Goal: Task Accomplishment & Management: Complete application form

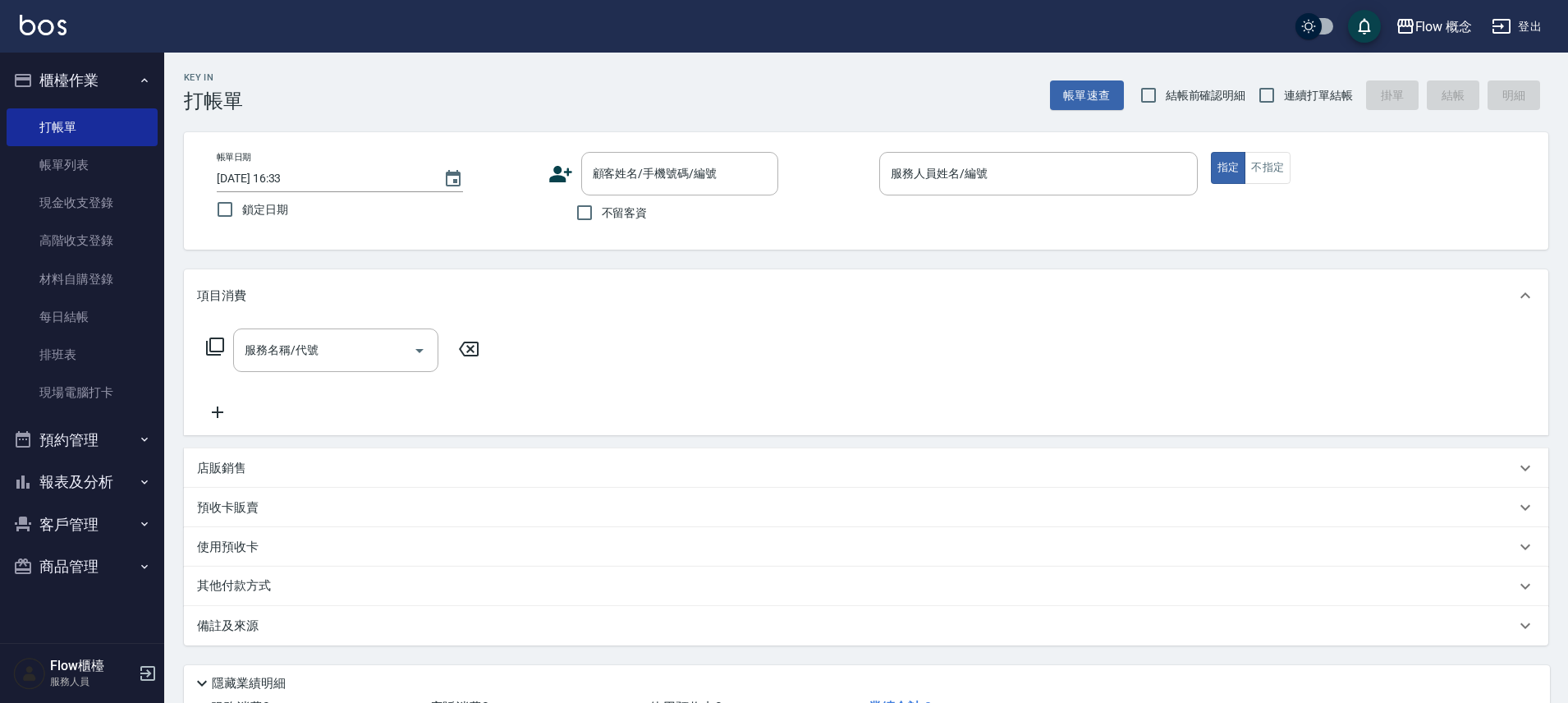
click at [609, 177] on input "顧客姓名/手機號碼/編號" at bounding box center [668, 173] width 157 height 29
click at [614, 187] on input "顧客姓名/手機號碼/編號" at bounding box center [668, 173] width 157 height 29
paste input "染[PERSON_NAME]0908271109"
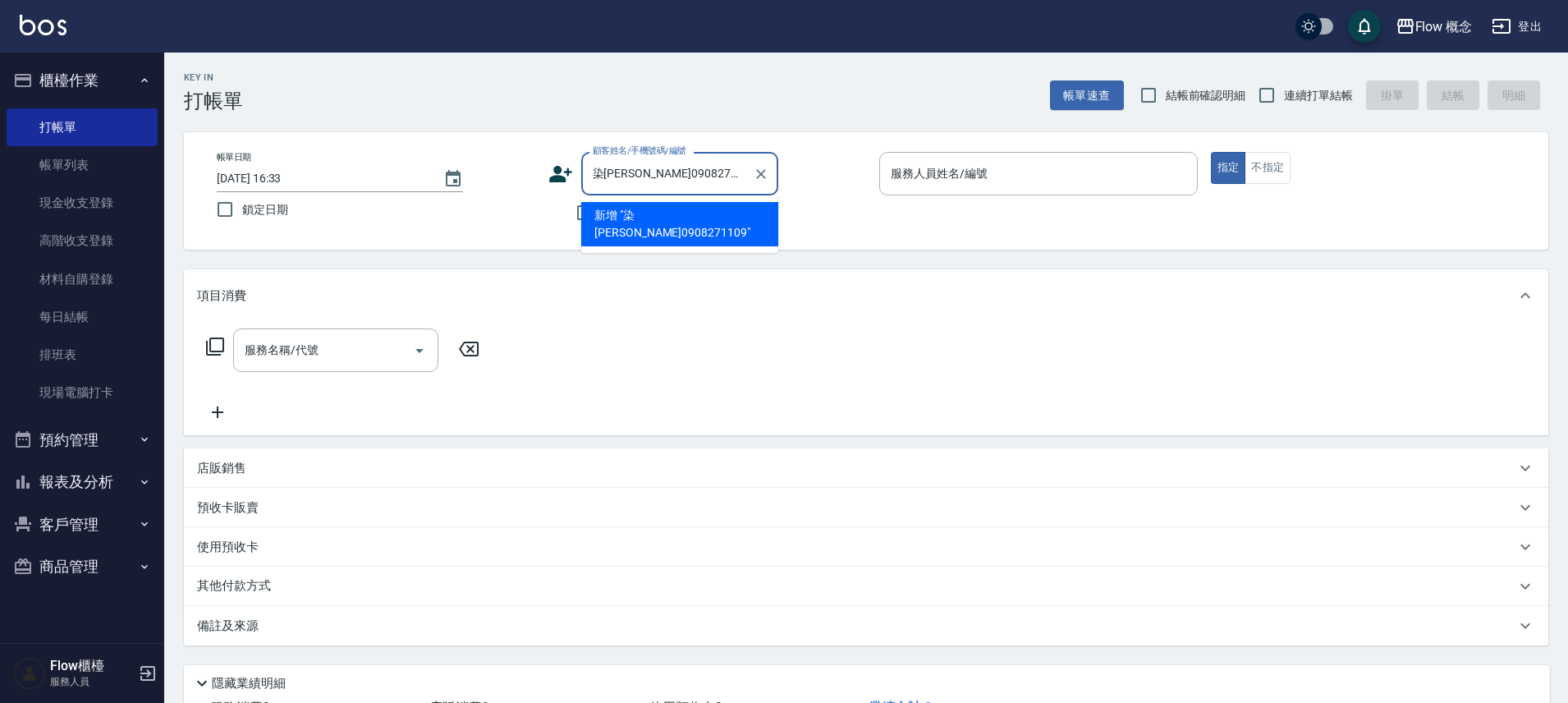
drag, startPoint x: 600, startPoint y: 174, endPoint x: 578, endPoint y: 169, distance: 22.6
click at [578, 169] on div "顧客姓名/手機號碼/編號 染[PERSON_NAME]0908271109 顧客姓名/手機號碼/編號" at bounding box center [708, 173] width 319 height 43
type input "染[PERSON_NAME]0908271109"
click at [959, 167] on input "服務人員姓名/編號" at bounding box center [1039, 173] width 304 height 29
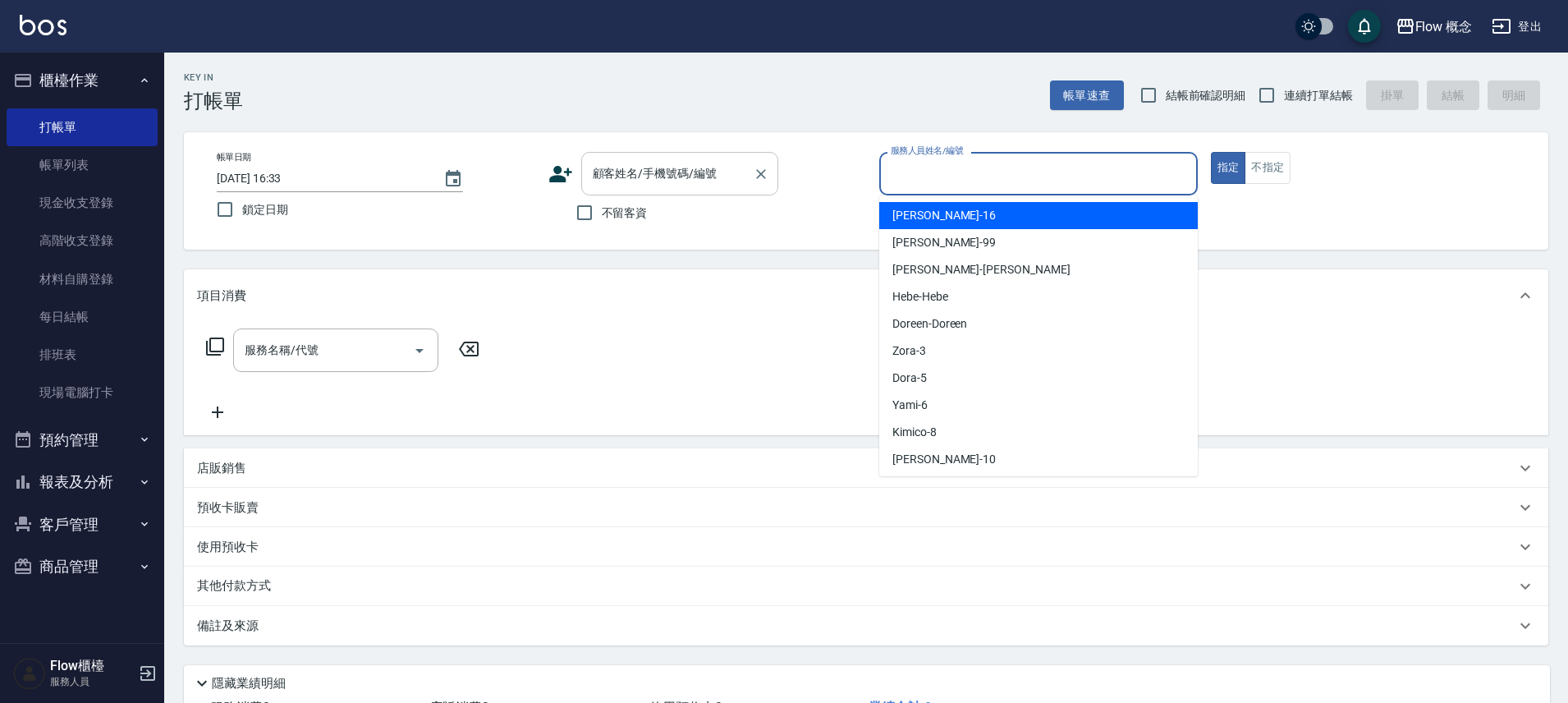
click at [669, 192] on div "顧客姓名/手機號碼/編號" at bounding box center [680, 173] width 197 height 43
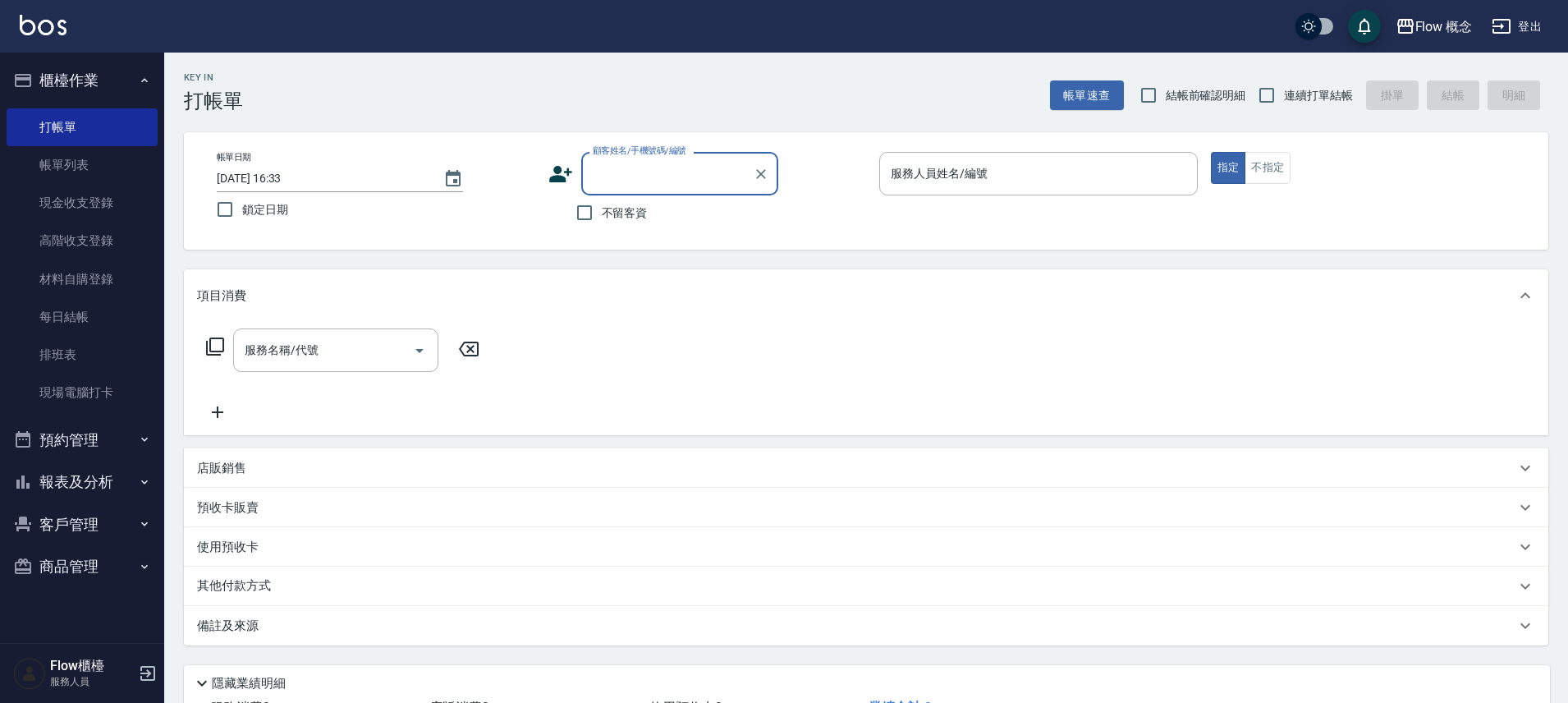
paste input "染[PERSON_NAME]0908271109"
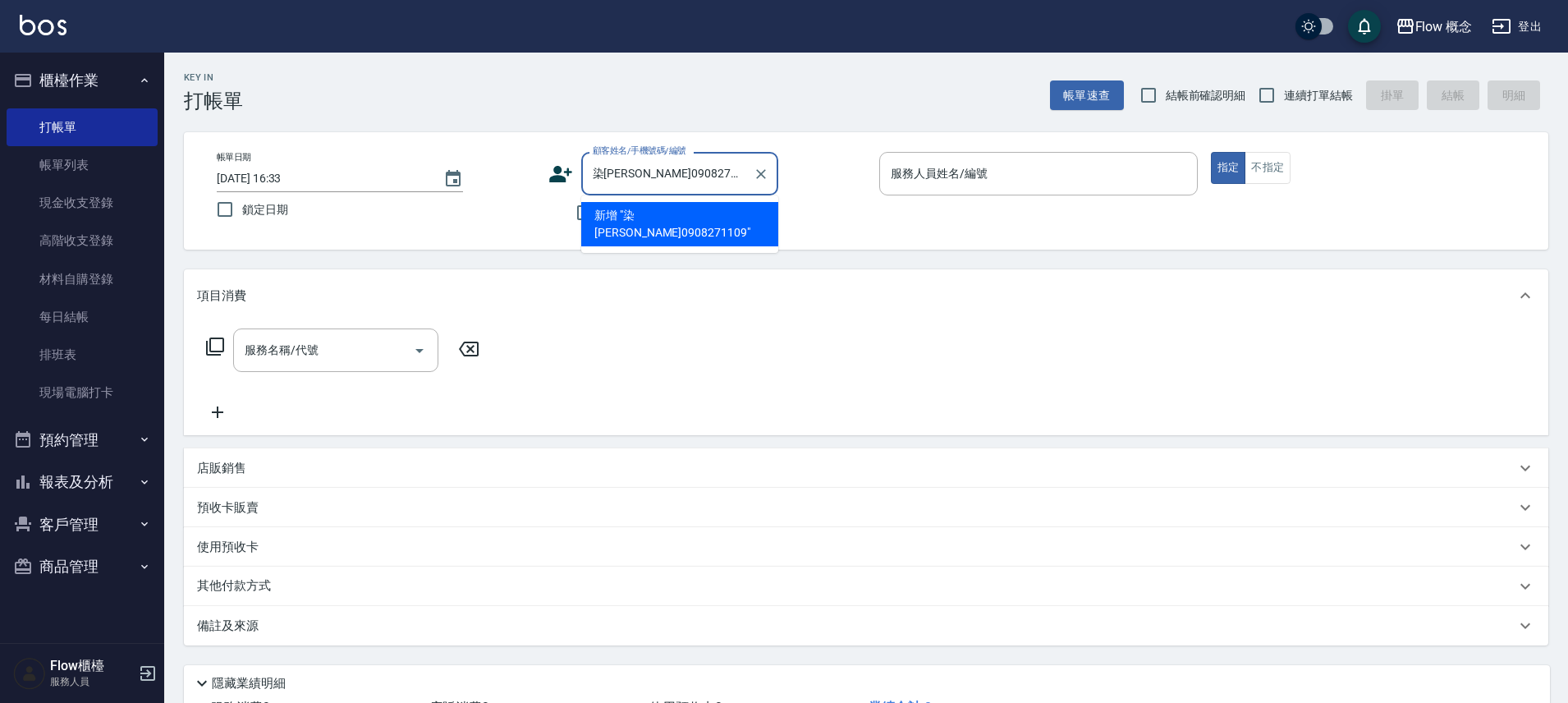
click at [601, 173] on input "染[PERSON_NAME]0908271109" at bounding box center [668, 173] width 157 height 29
type input "[PERSON_NAME]0908271109"
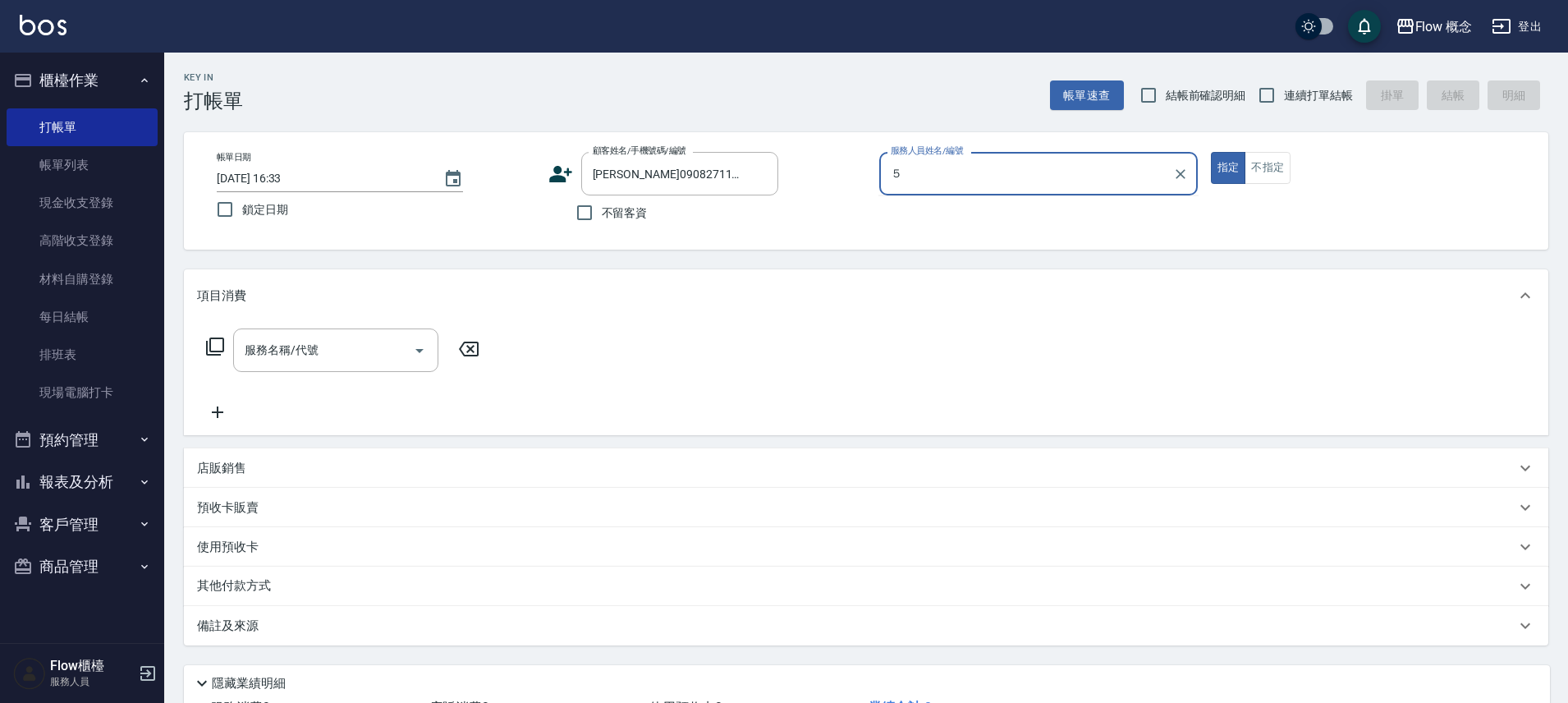
type input "５"
click at [1211, 151] on button "指定" at bounding box center [1229, 167] width 35 height 32
type button "true"
click at [939, 192] on div "服務人員姓名/編號" at bounding box center [1039, 173] width 319 height 43
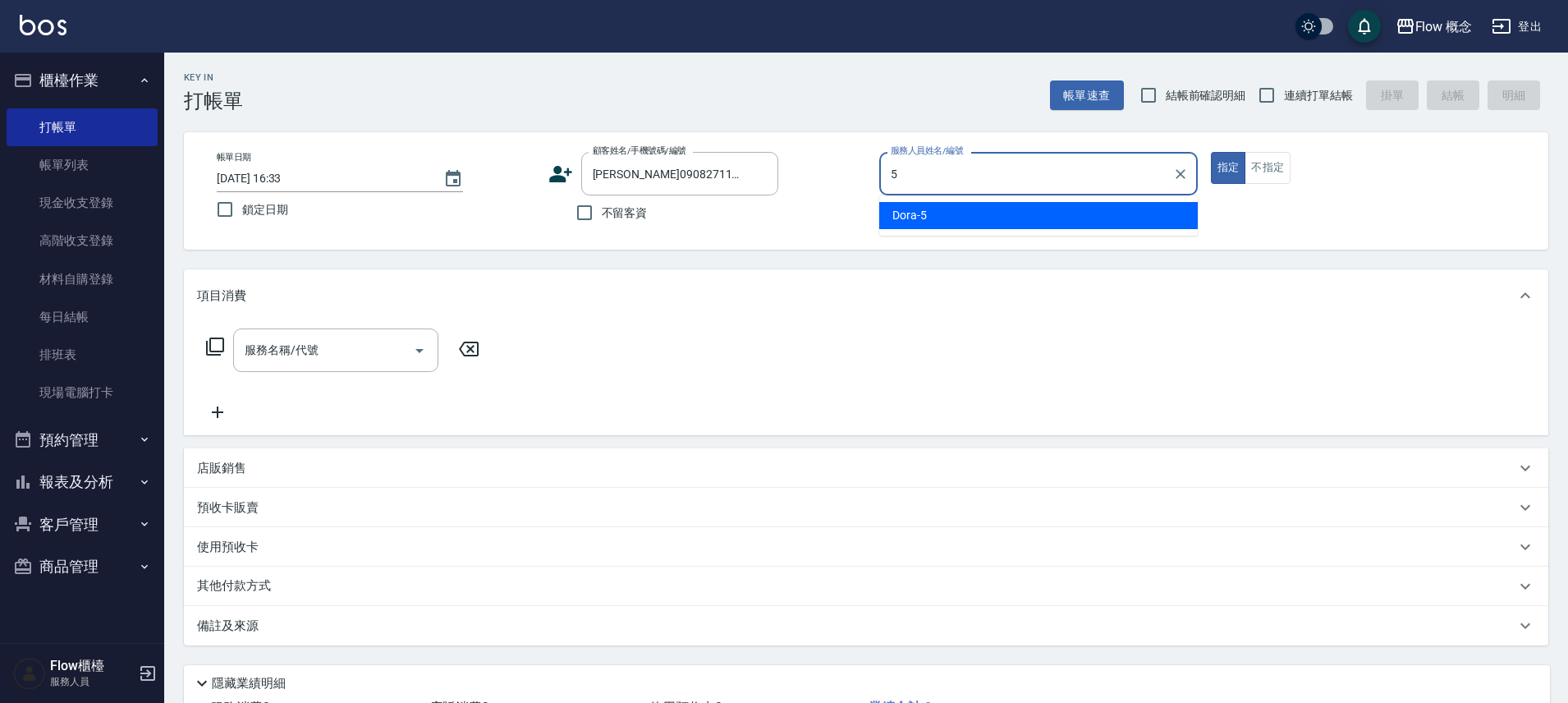
type input "Dora-5"
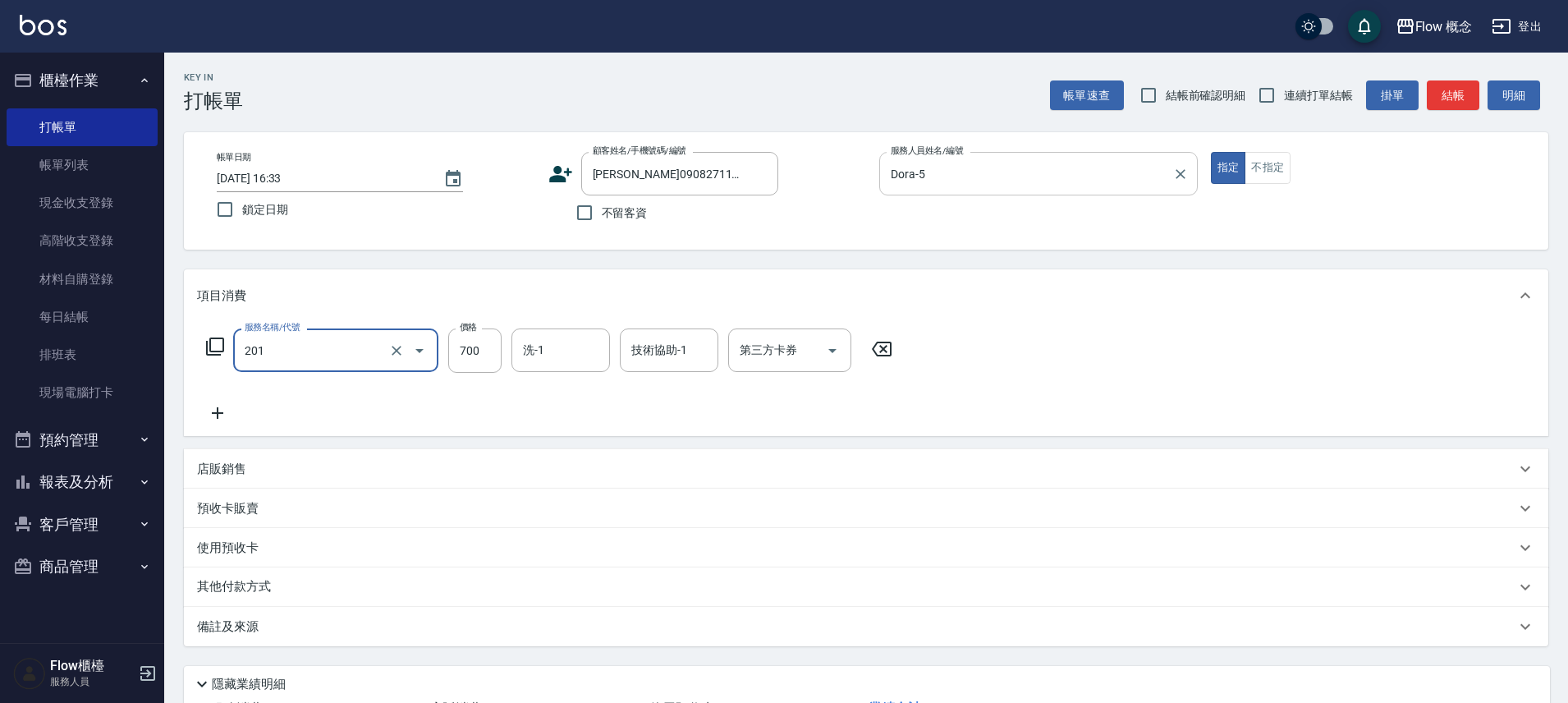
type input "剪髮(201)"
click at [400, 351] on icon "Clear" at bounding box center [396, 350] width 17 height 17
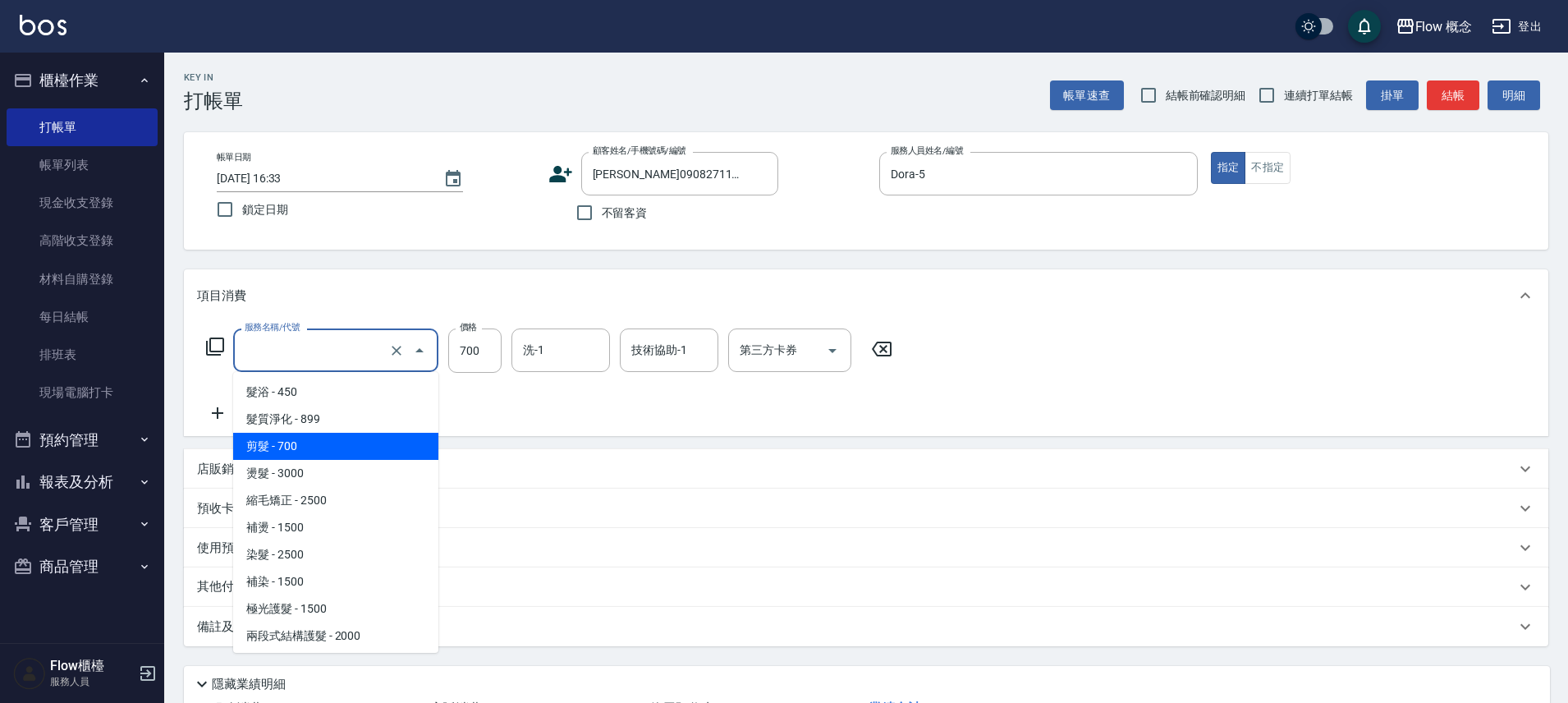
click at [311, 356] on input "服務名稱/代號" at bounding box center [313, 349] width 145 height 29
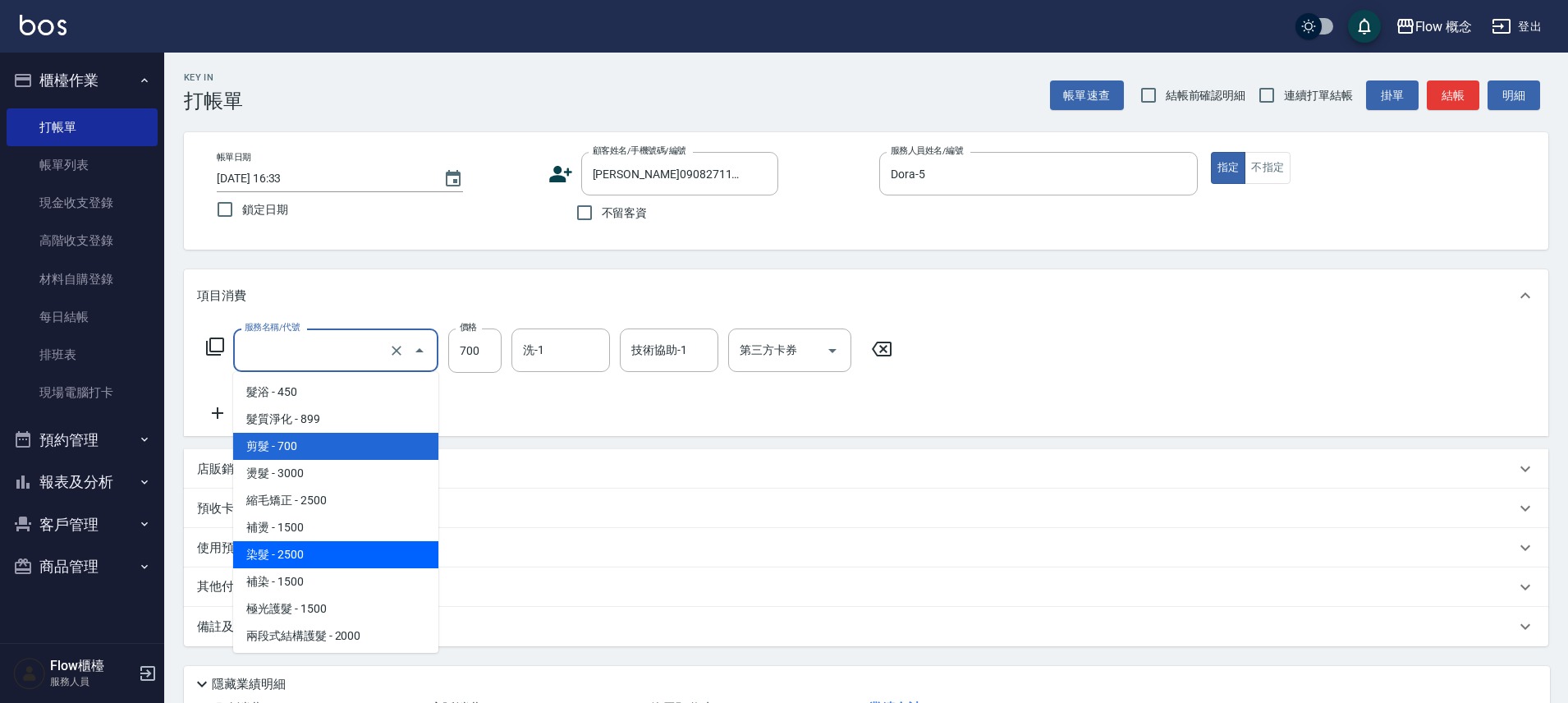
click at [289, 544] on span "染髮 - 2500" at bounding box center [335, 555] width 206 height 28
type input "染髮(401)"
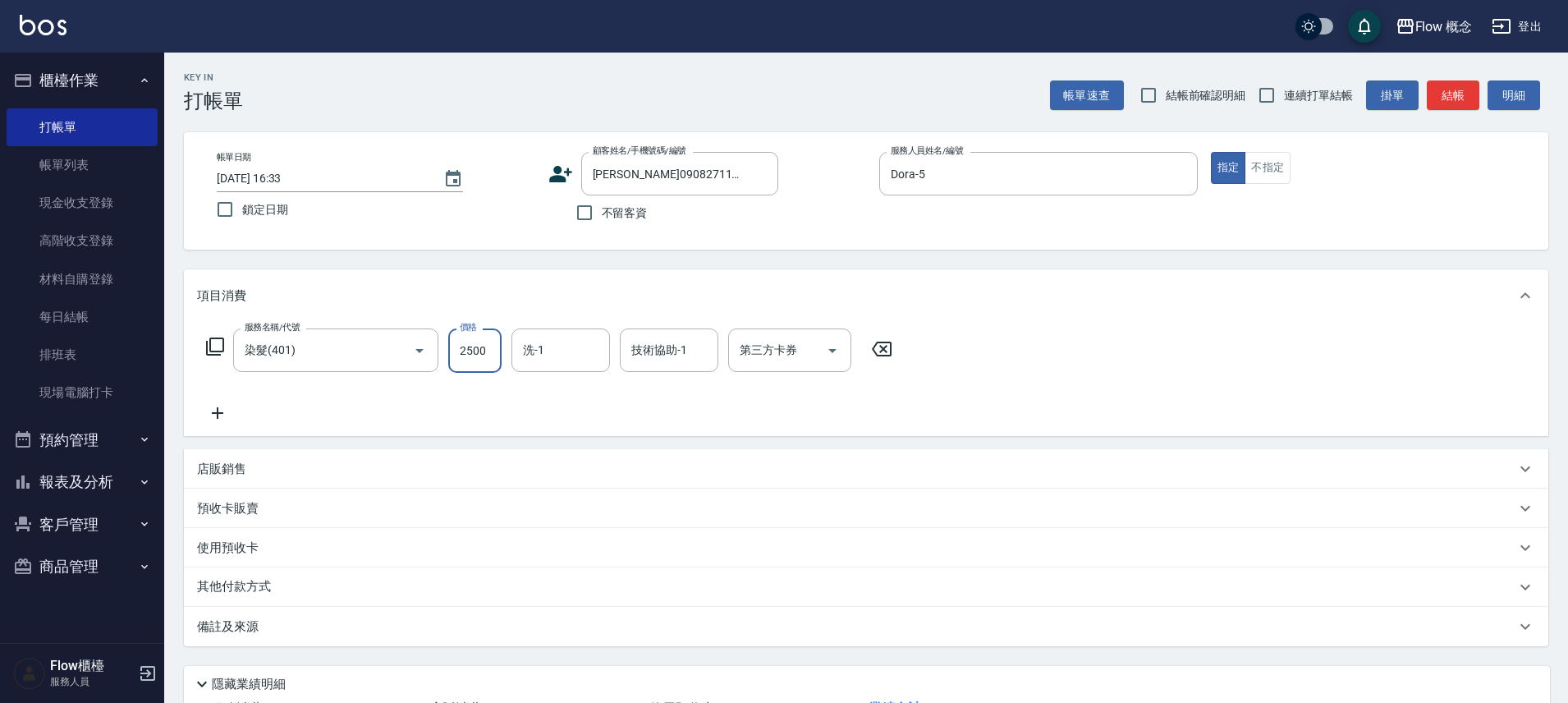
click at [470, 361] on input "2500" at bounding box center [475, 350] width 53 height 44
type input "1500"
click at [296, 618] on div "備註及來源" at bounding box center [856, 627] width 1319 height 18
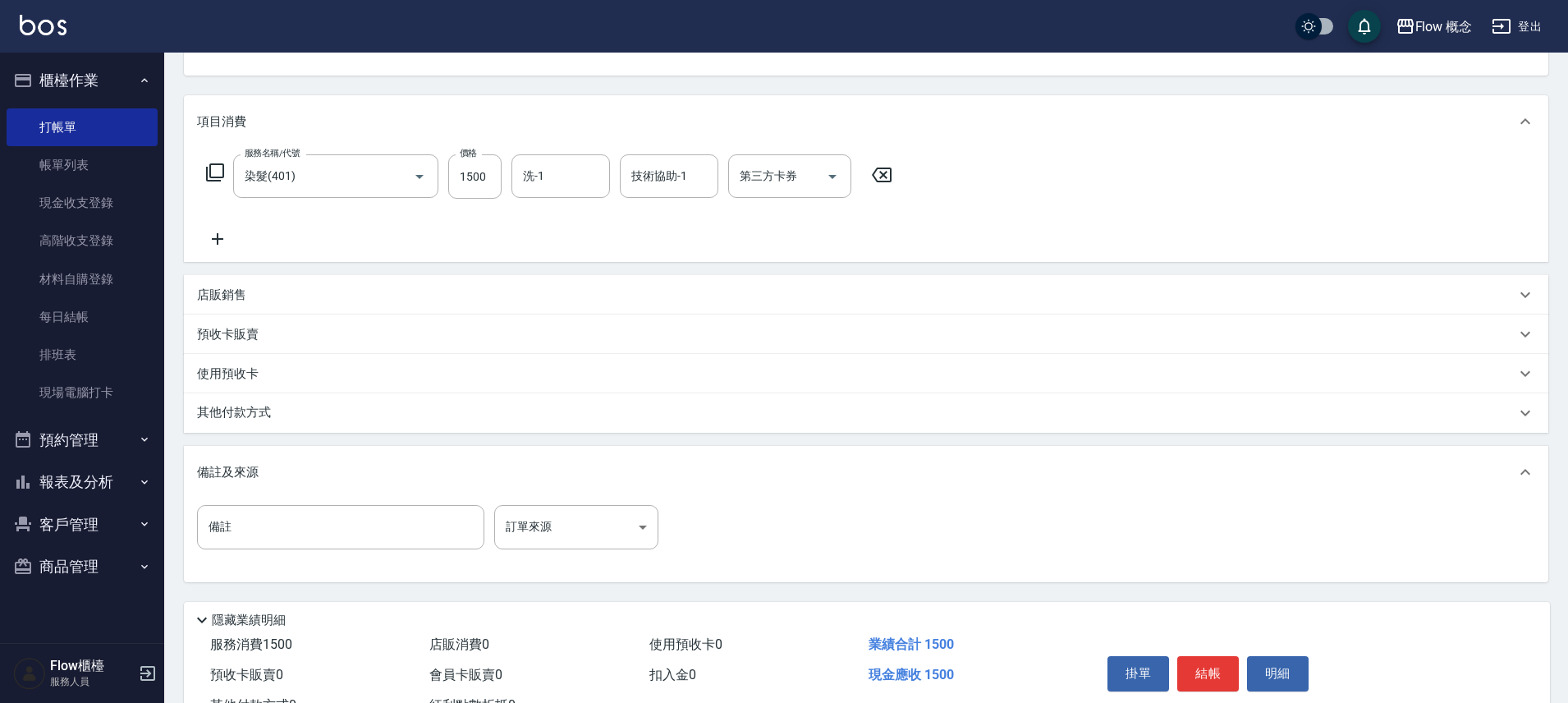
scroll to position [239, 0]
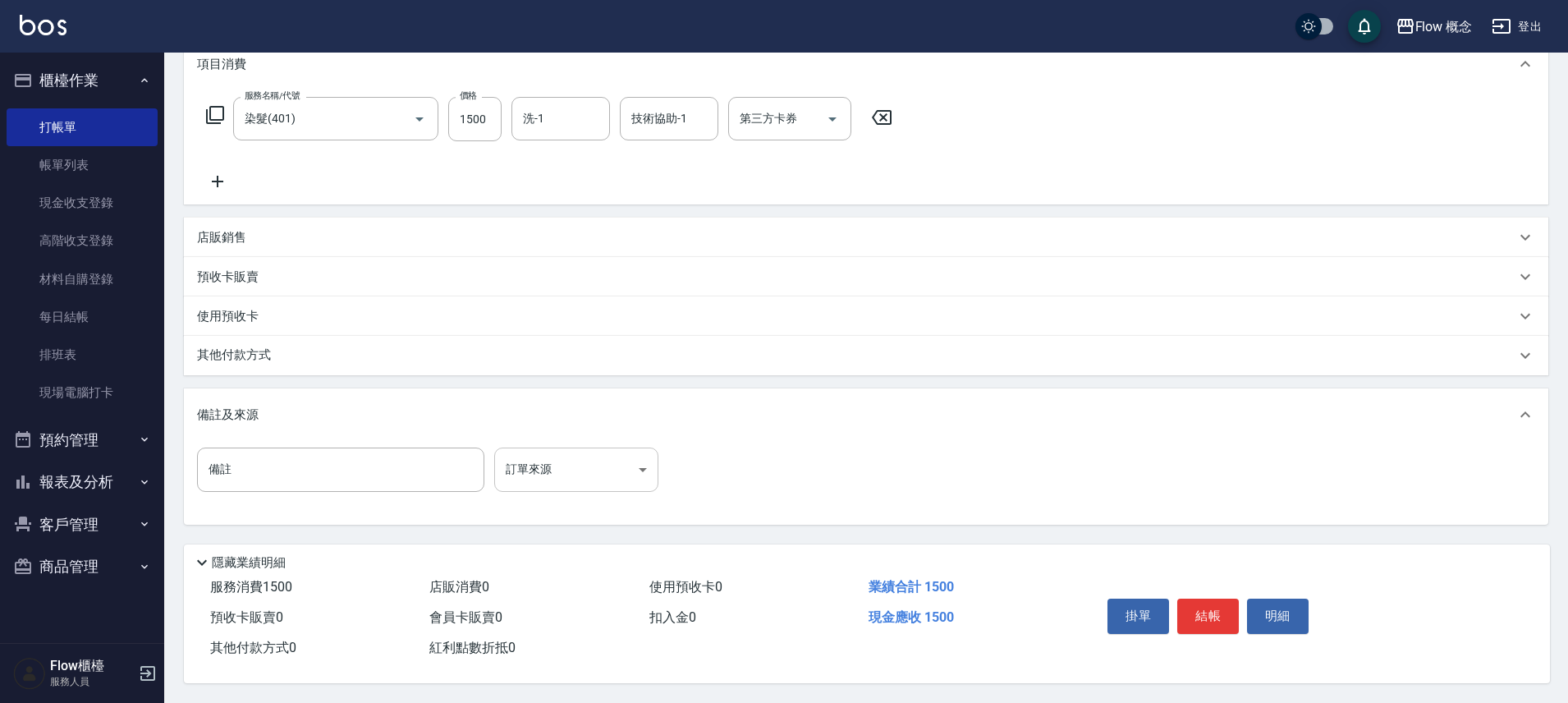
click at [548, 484] on body "Flow 概念 登出 櫃檯作業 打帳單 帳單列表 現金收支登錄 高階收支登錄 材料自購登錄 每日結帳 排班表 現場電腦打卡 預約管理 預約管理 單日預約紀錄 …" at bounding box center [784, 236] width 1568 height 934
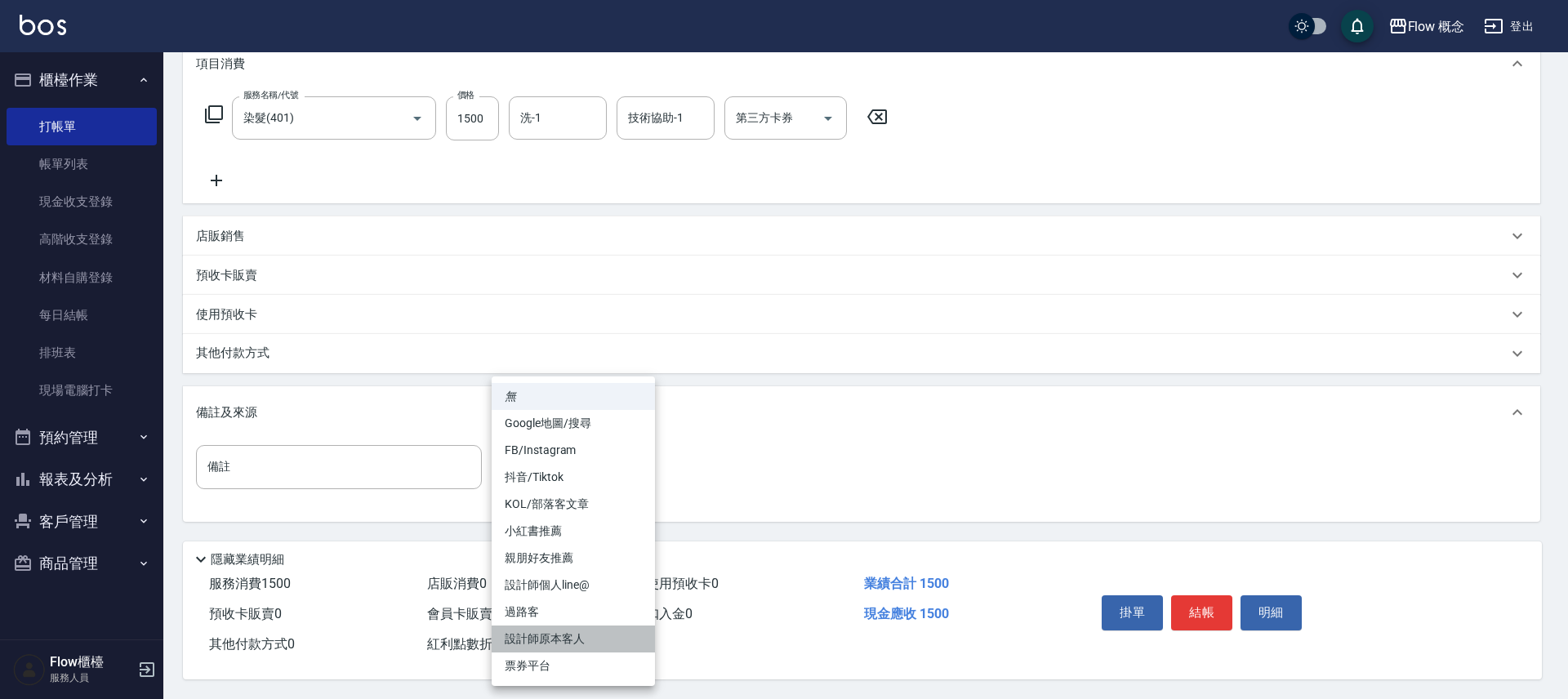
click at [561, 647] on li "設計師原本客人" at bounding box center [573, 638] width 163 height 27
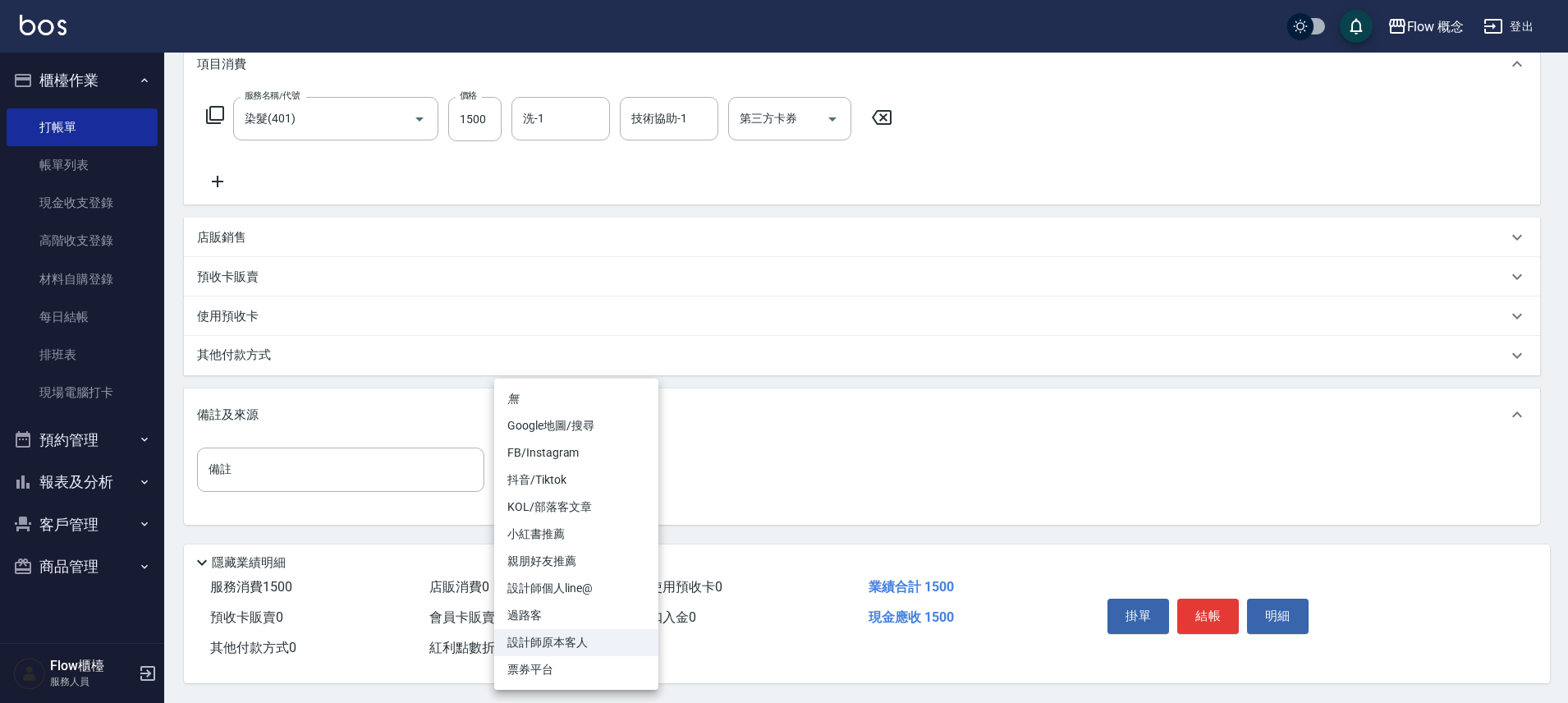
click at [622, 459] on body "Flow 概念 登出 櫃檯作業 打帳單 帳單列表 現金收支登錄 高階收支登錄 材料自購登錄 每日結帳 排班表 現場電腦打卡 預約管理 預約管理 單日預約紀錄 …" at bounding box center [784, 236] width 1568 height 934
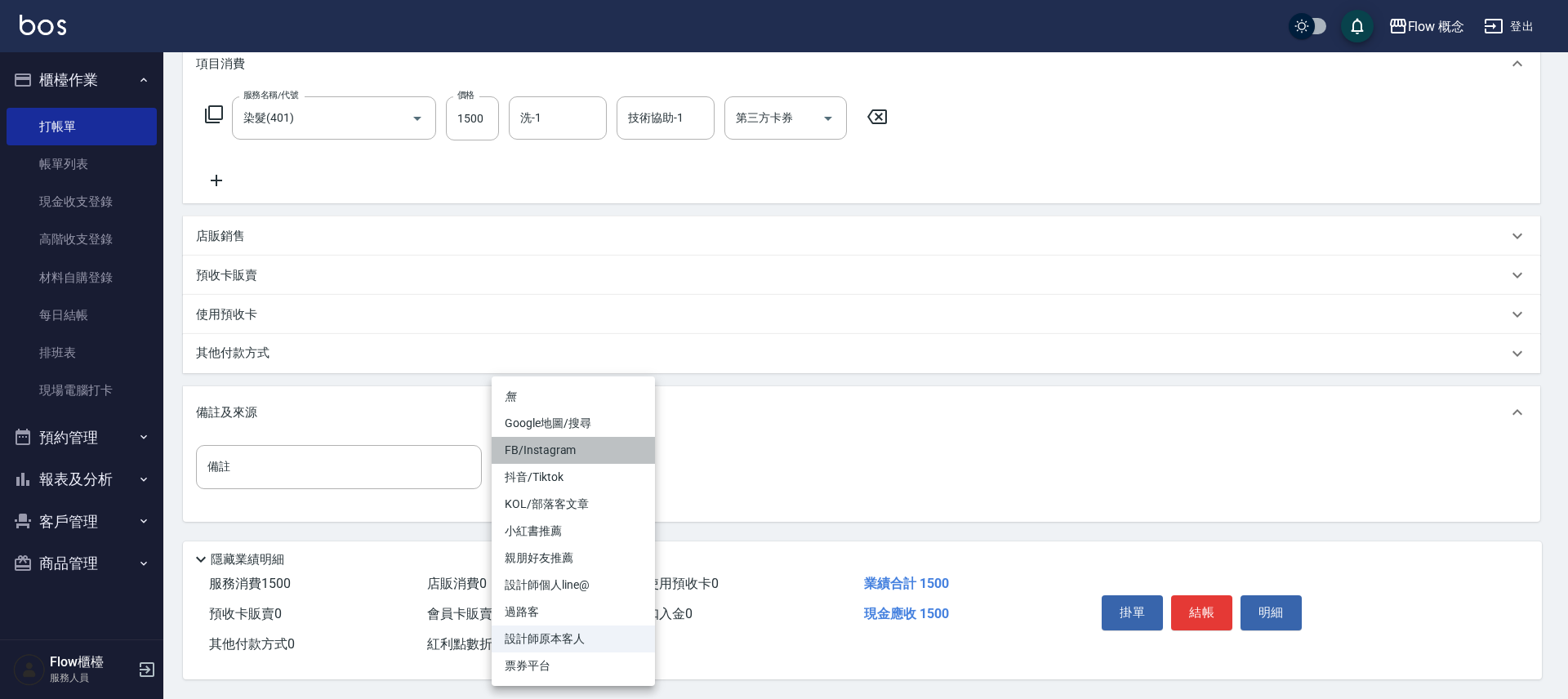
click at [589, 437] on li "FB/Instagram" at bounding box center [573, 451] width 163 height 27
type input "FB/Instagram"
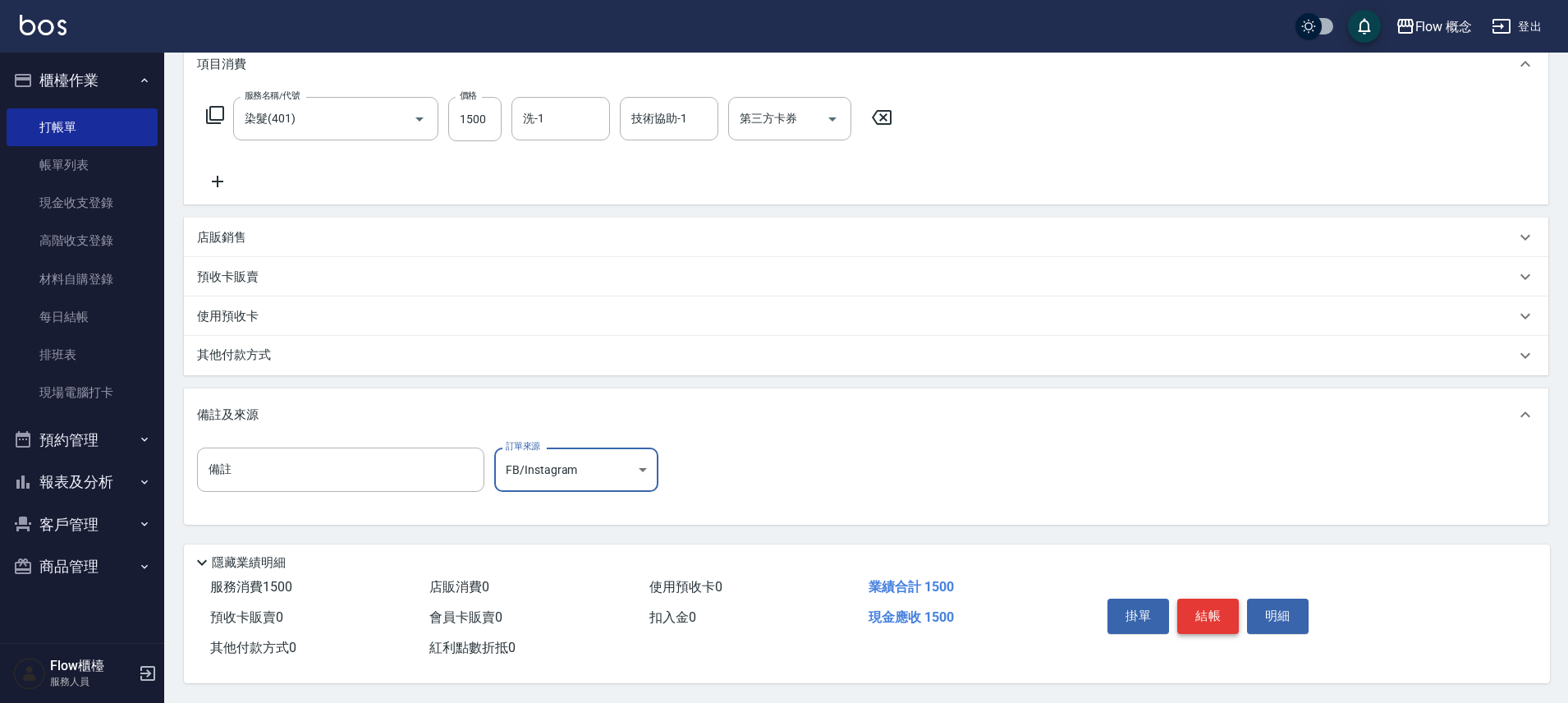
click at [1212, 619] on button "結帳" at bounding box center [1208, 615] width 62 height 34
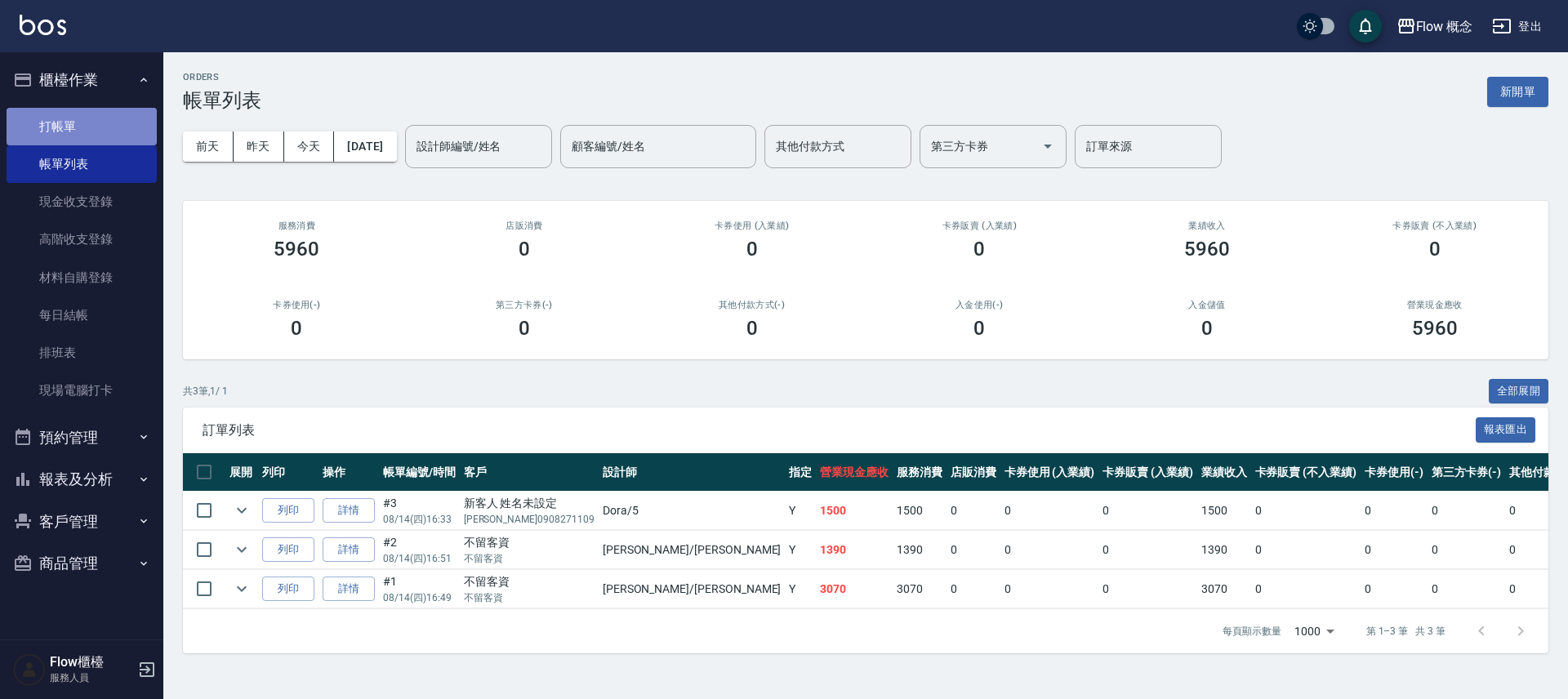
click at [82, 118] on link "打帳單" at bounding box center [82, 126] width 151 height 37
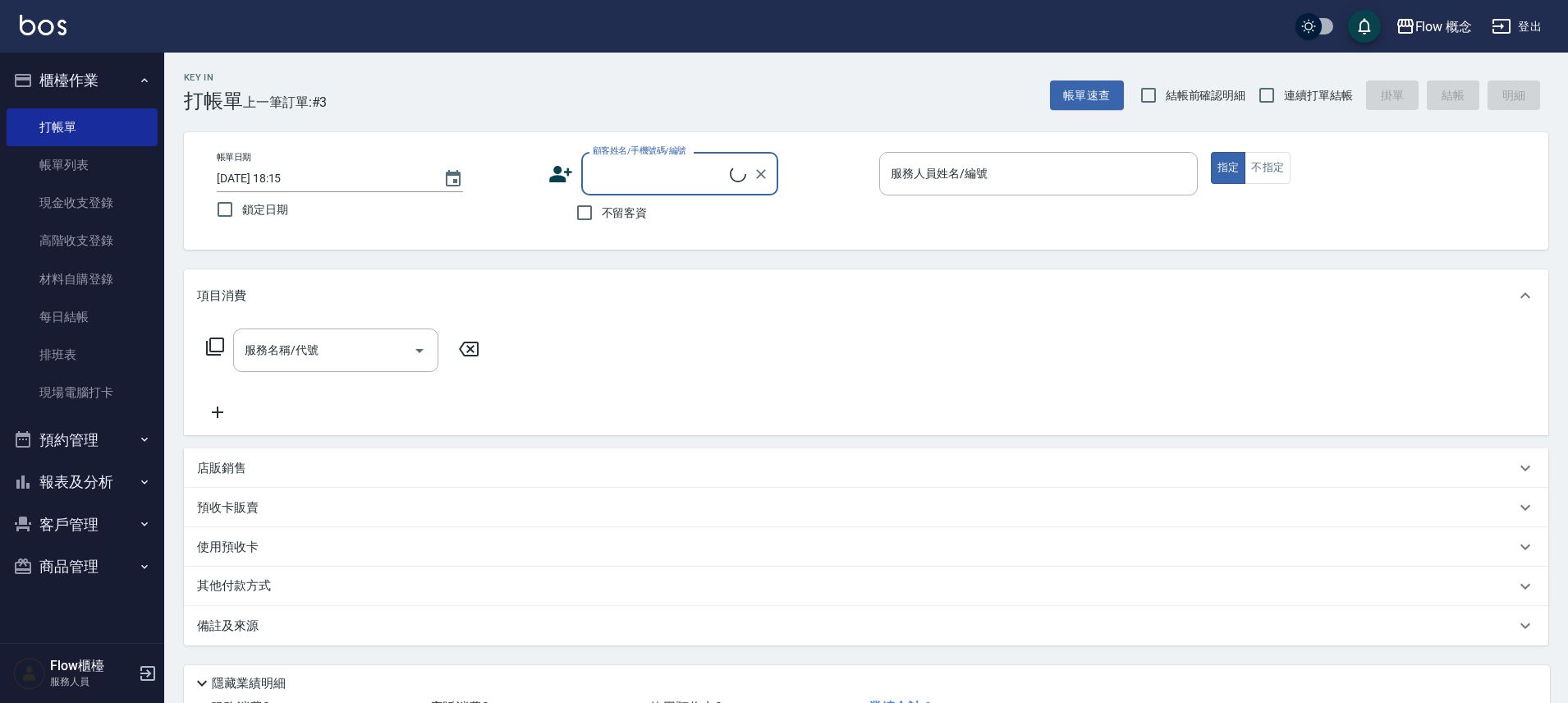
click at [616, 179] on input "顧客姓名/手機號碼/編號" at bounding box center [660, 173] width 142 height 29
click at [658, 211] on li "[PERSON_NAME]/0952725266/055266" at bounding box center [680, 215] width 197 height 28
type input "[PERSON_NAME]/0952725266/055266"
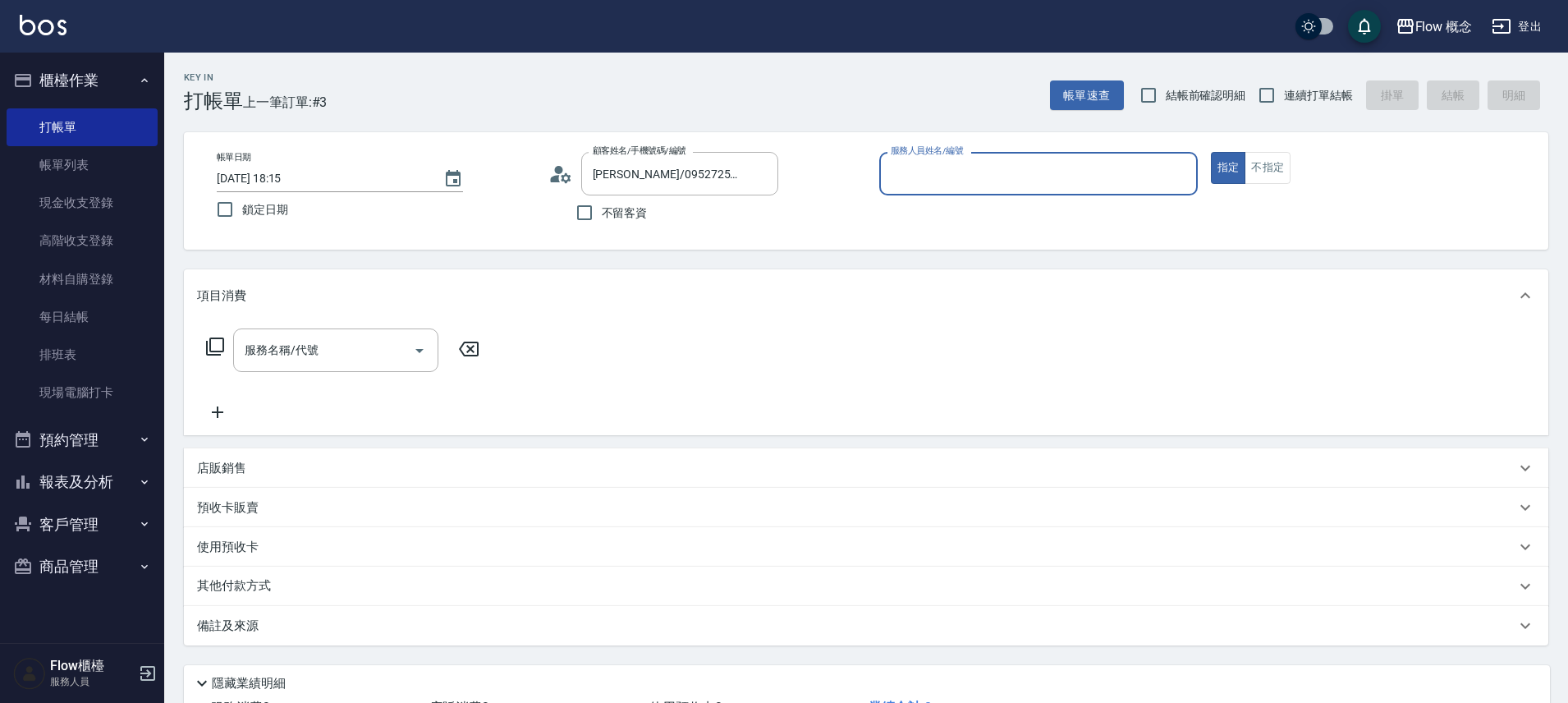
type input "Dora-5"
click at [301, 345] on input "服務名稱/代號" at bounding box center [324, 349] width 166 height 29
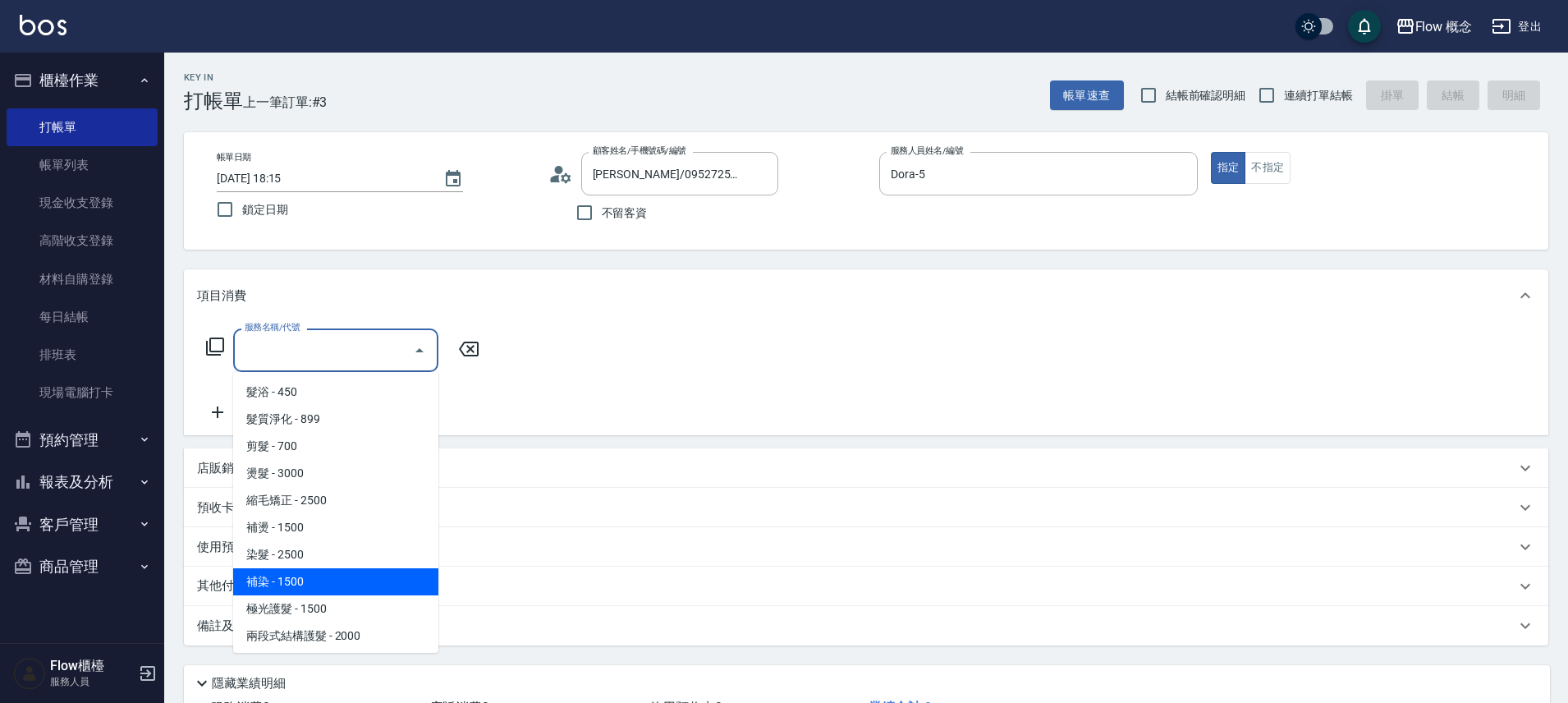
click at [301, 576] on span "補染 - 1500" at bounding box center [335, 582] width 206 height 28
type input "補染(402)"
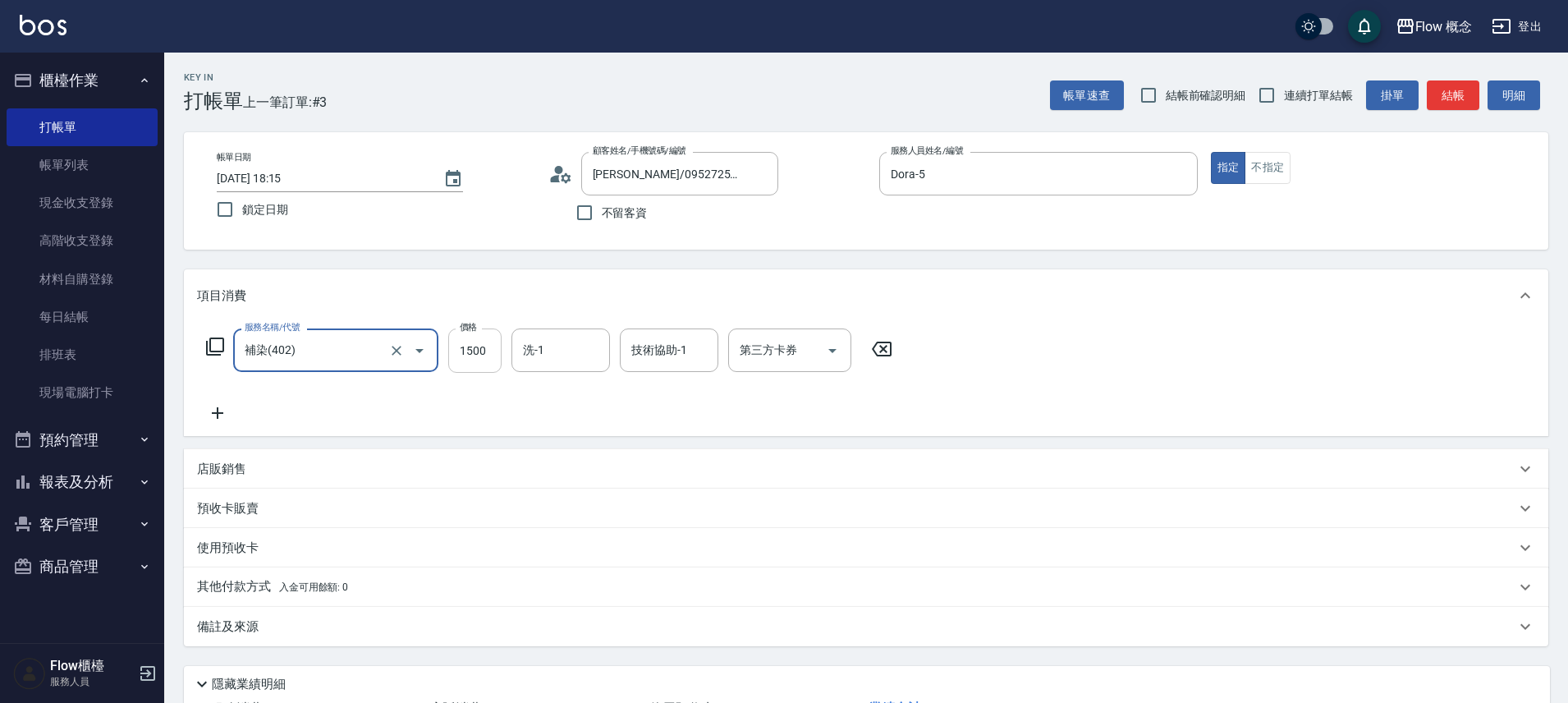
click at [476, 344] on input "1500" at bounding box center [475, 350] width 53 height 44
type input "1300"
click at [216, 415] on icon at bounding box center [217, 413] width 12 height 12
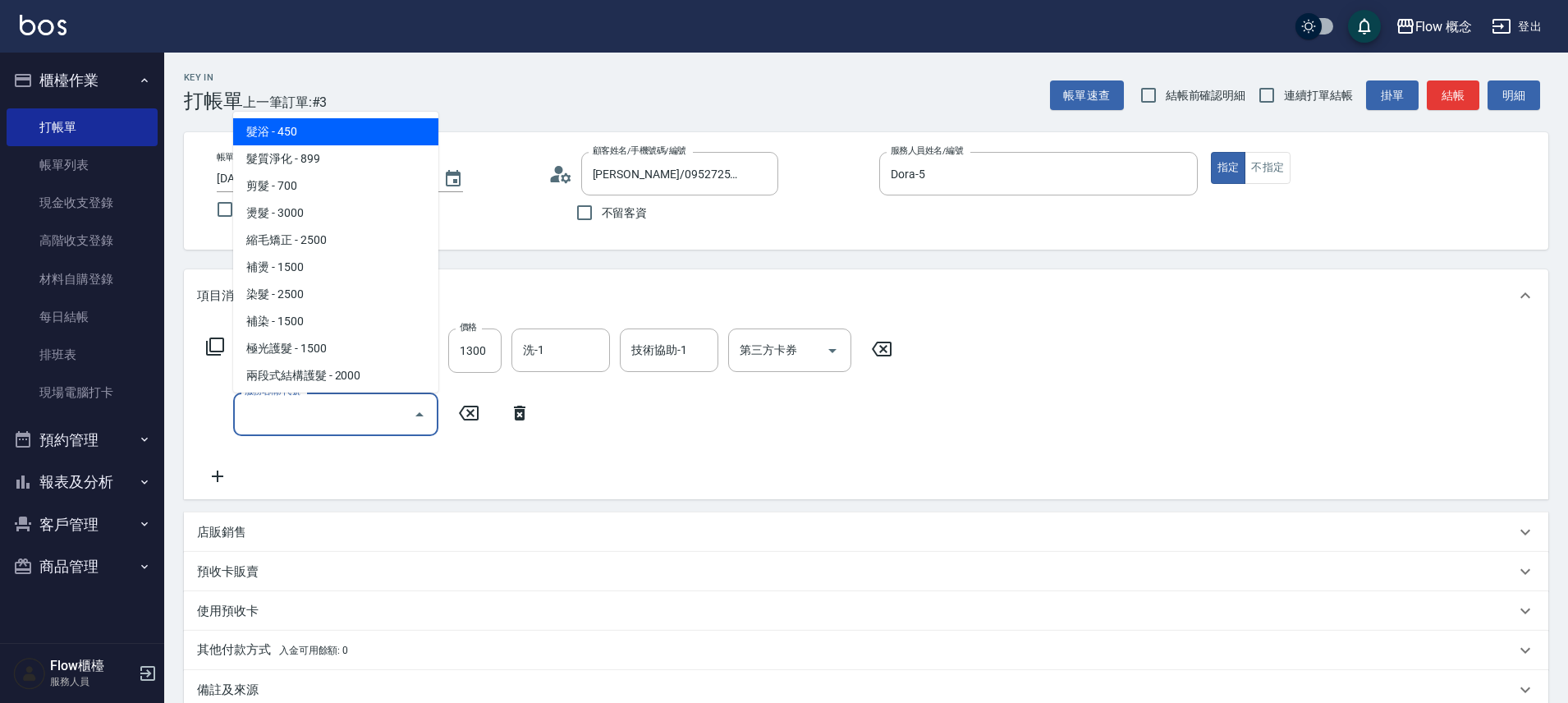
click at [257, 414] on input "服務名稱/代號" at bounding box center [324, 414] width 166 height 29
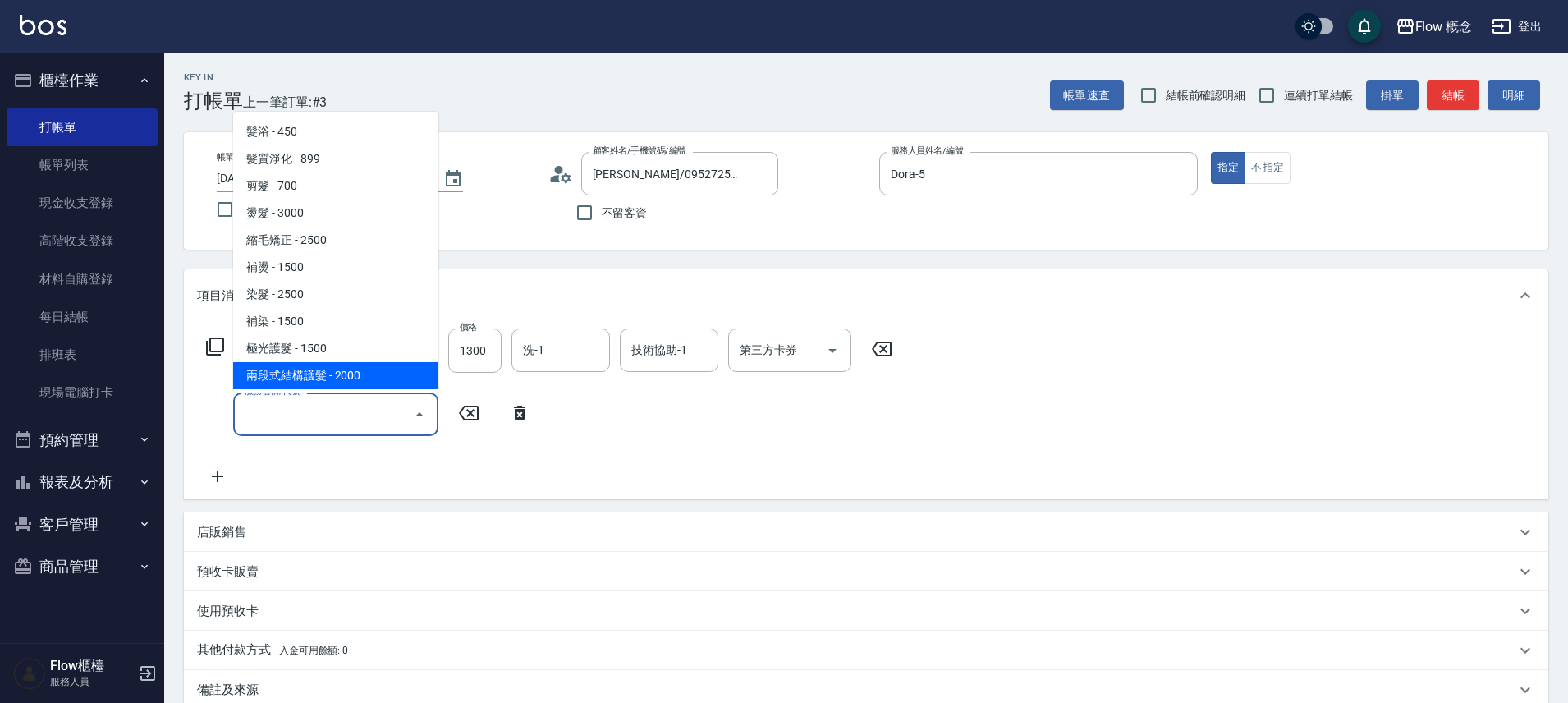
click at [339, 417] on input "服務名稱/代號" at bounding box center [324, 414] width 166 height 29
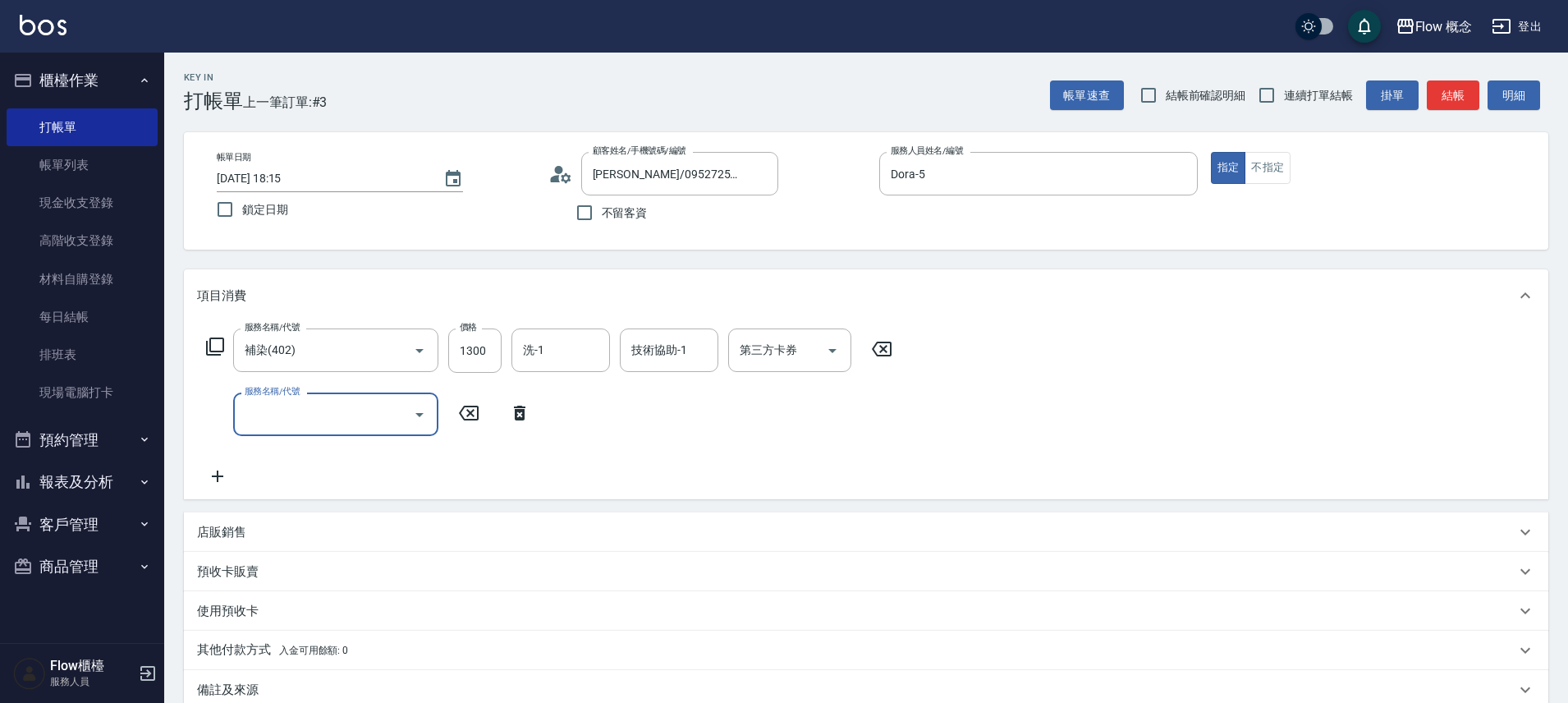
click at [339, 417] on input "服務名稱/代號" at bounding box center [324, 414] width 166 height 29
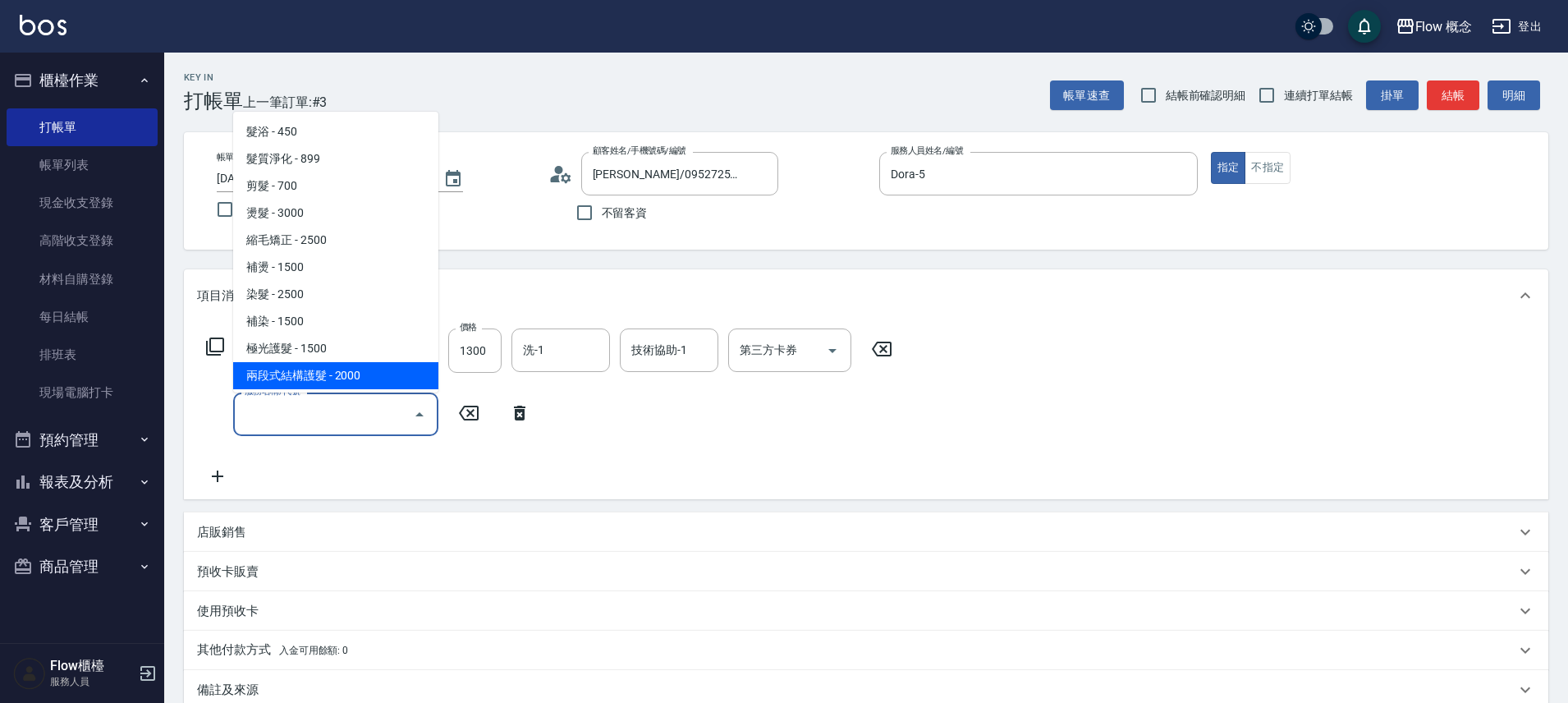
click at [321, 374] on span "兩段式結構護髮 - 2000" at bounding box center [335, 376] width 206 height 28
type input "兩段式結構護髮(502)"
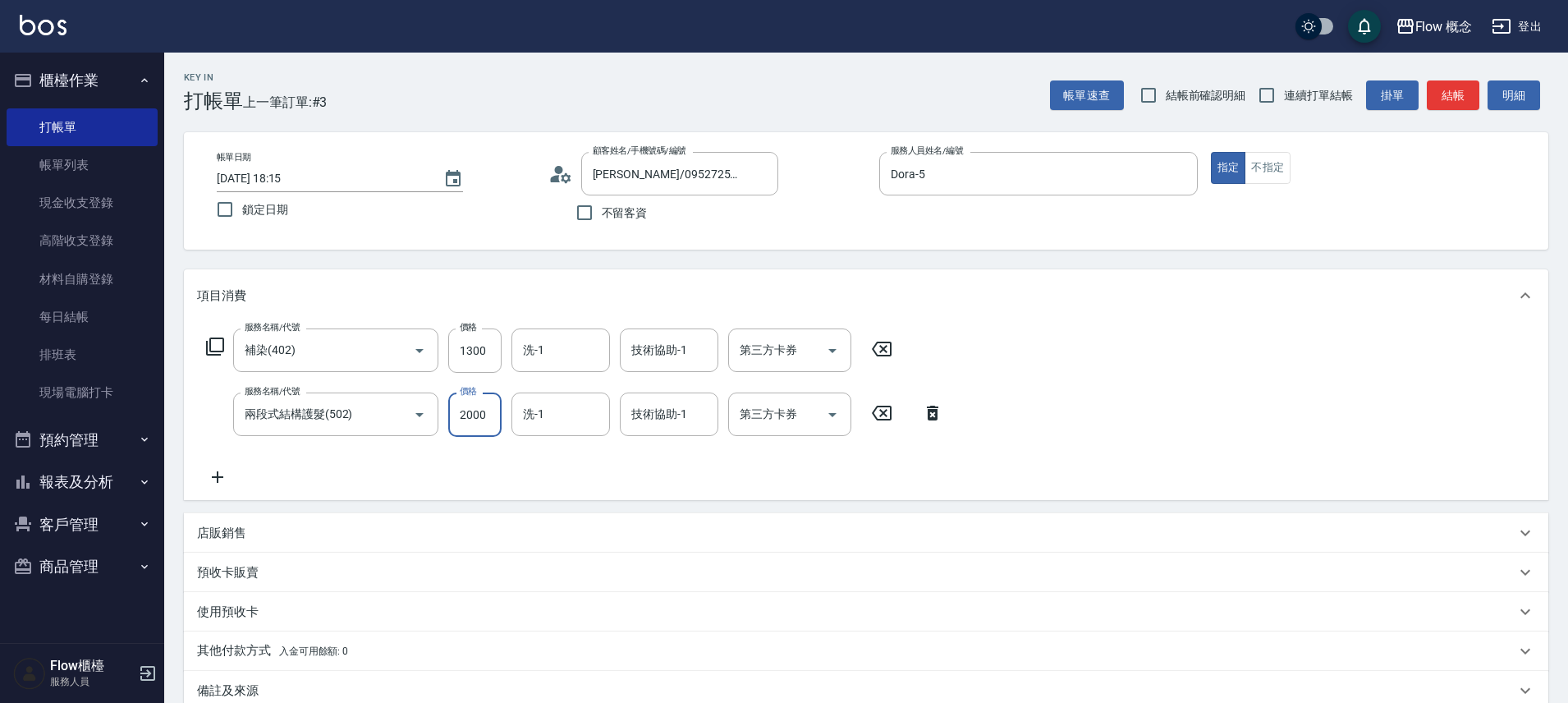
click at [466, 415] on input "2000" at bounding box center [475, 414] width 53 height 44
type input "1600"
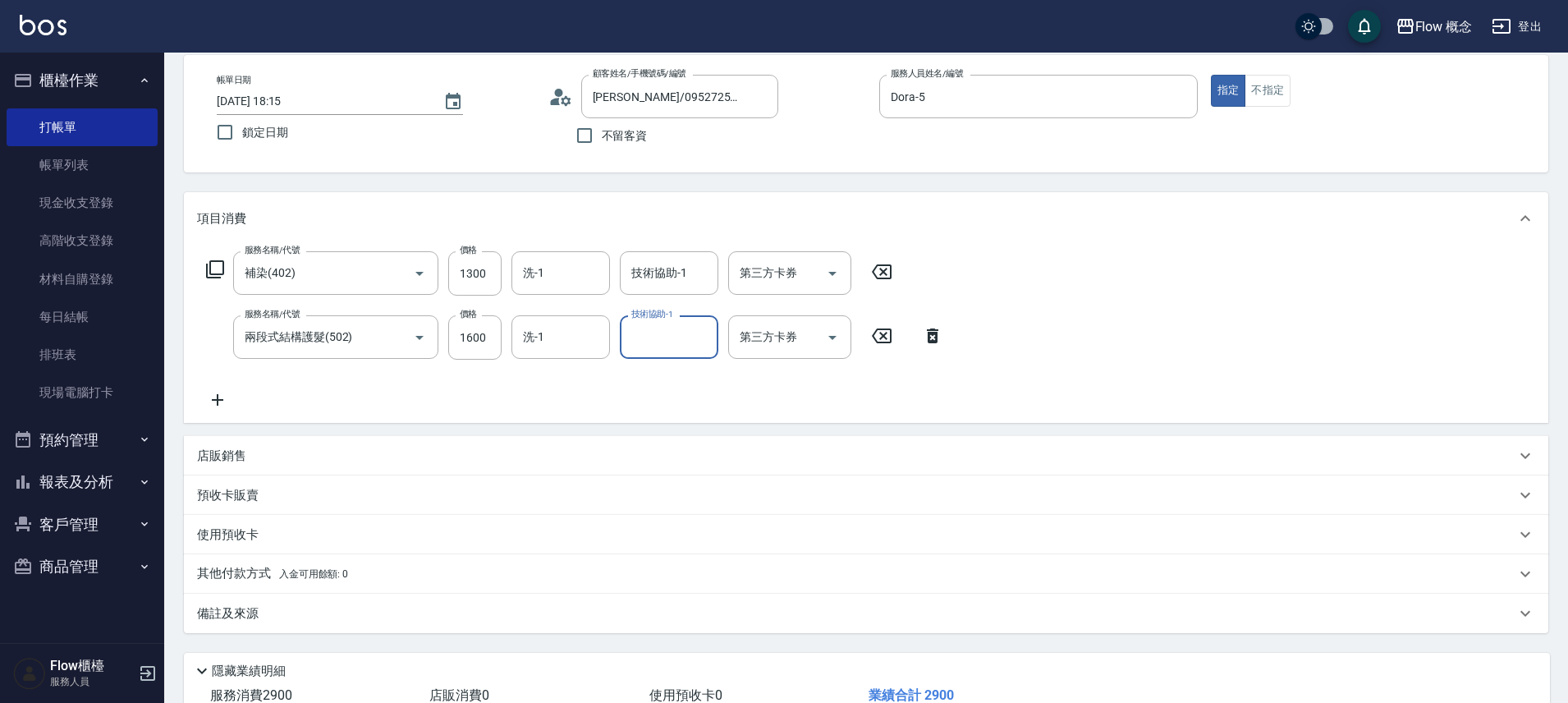
scroll to position [193, 0]
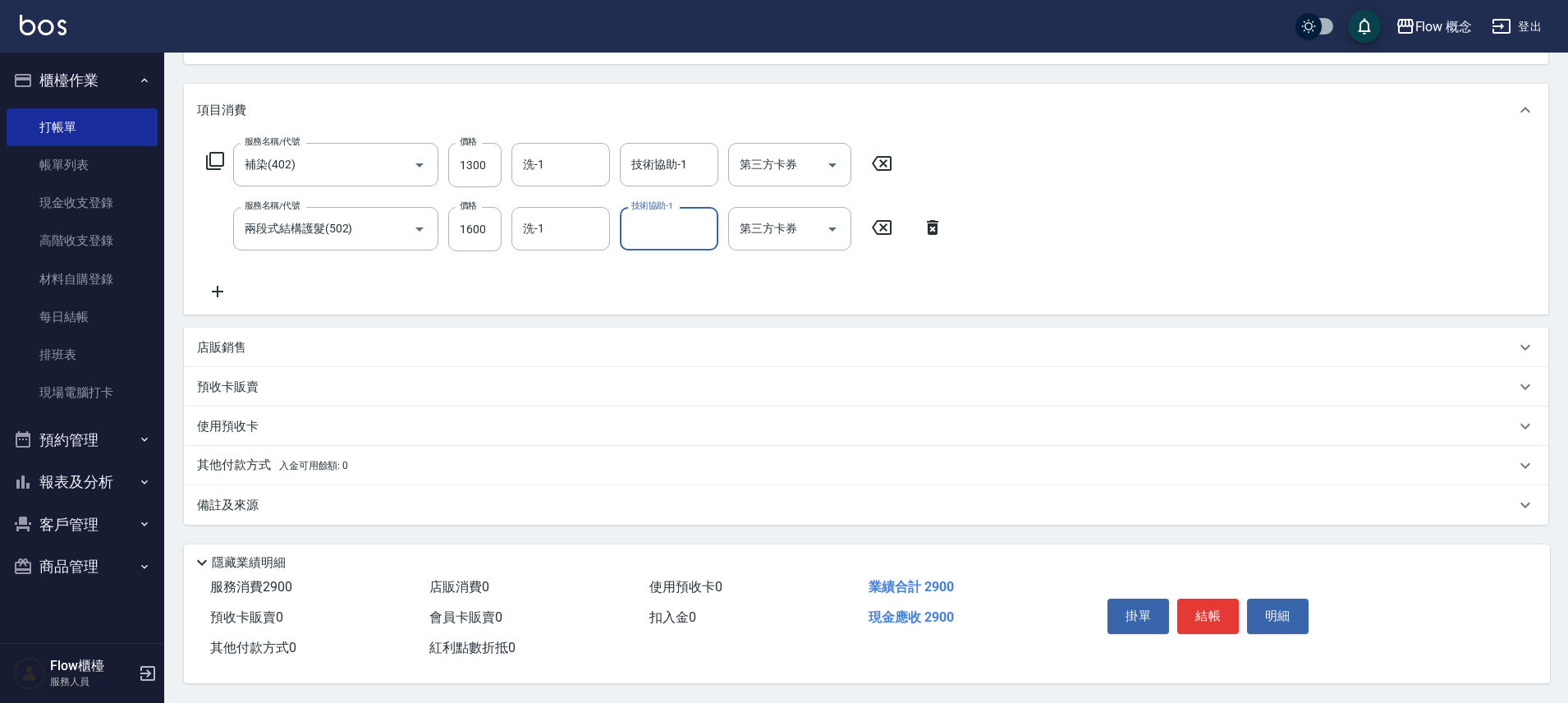
click at [251, 502] on p "備註及來源" at bounding box center [227, 505] width 62 height 18
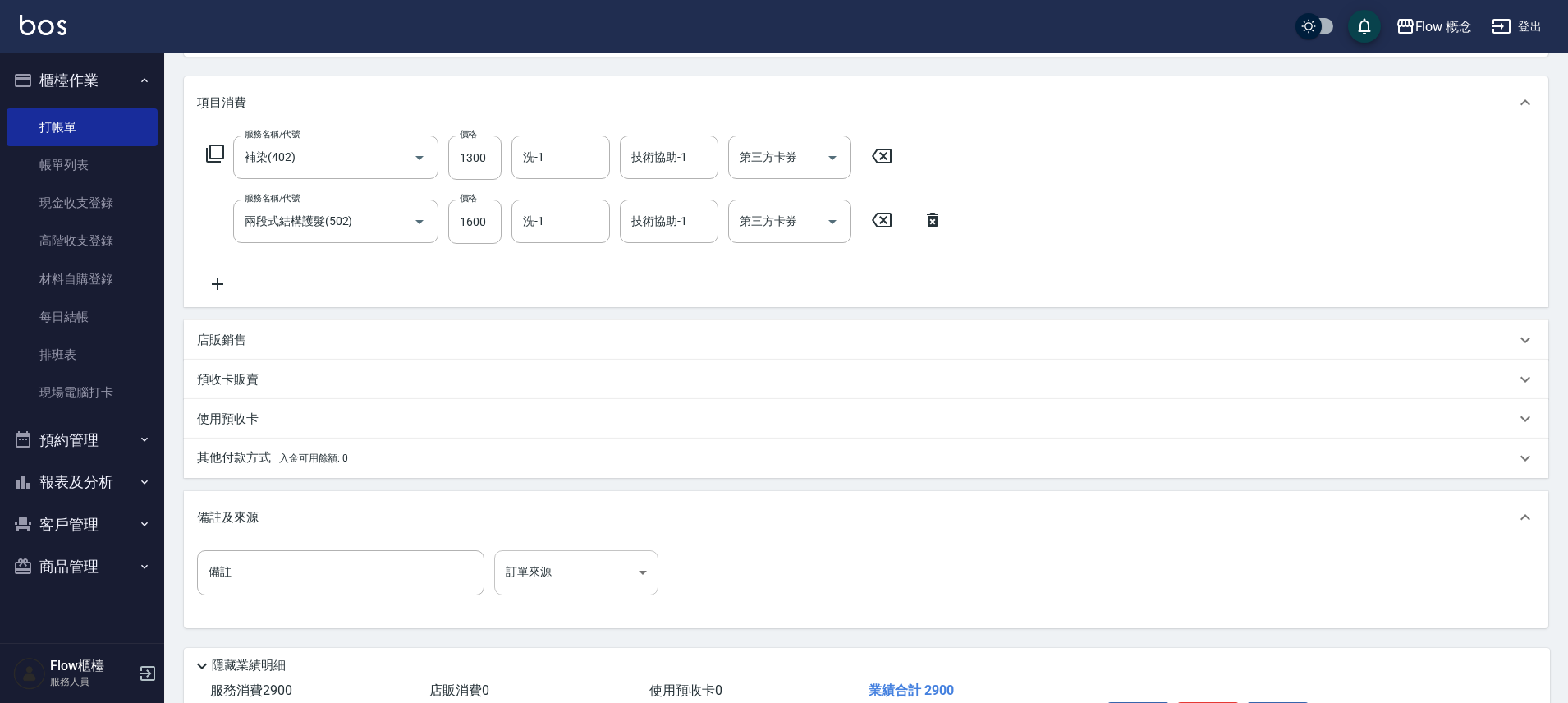
click at [616, 577] on body "Flow 概念 登出 櫃檯作業 打帳單 帳單列表 現金收支登錄 高階收支登錄 材料自購登錄 每日結帳 排班表 現場電腦打卡 預約管理 預約管理 單日預約紀錄 …" at bounding box center [784, 307] width 1568 height 999
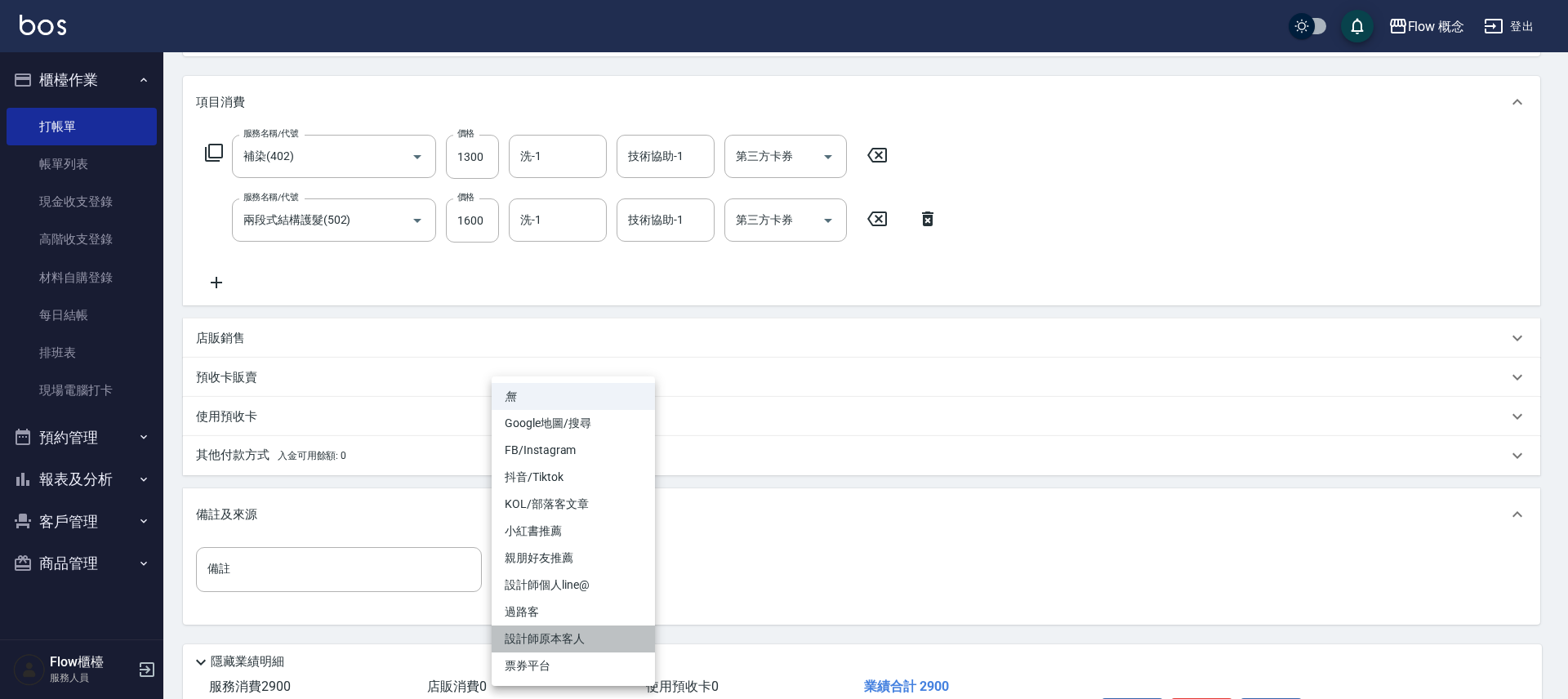
click at [587, 643] on li "設計師原本客人" at bounding box center [573, 638] width 163 height 27
type input "設計師原本客人"
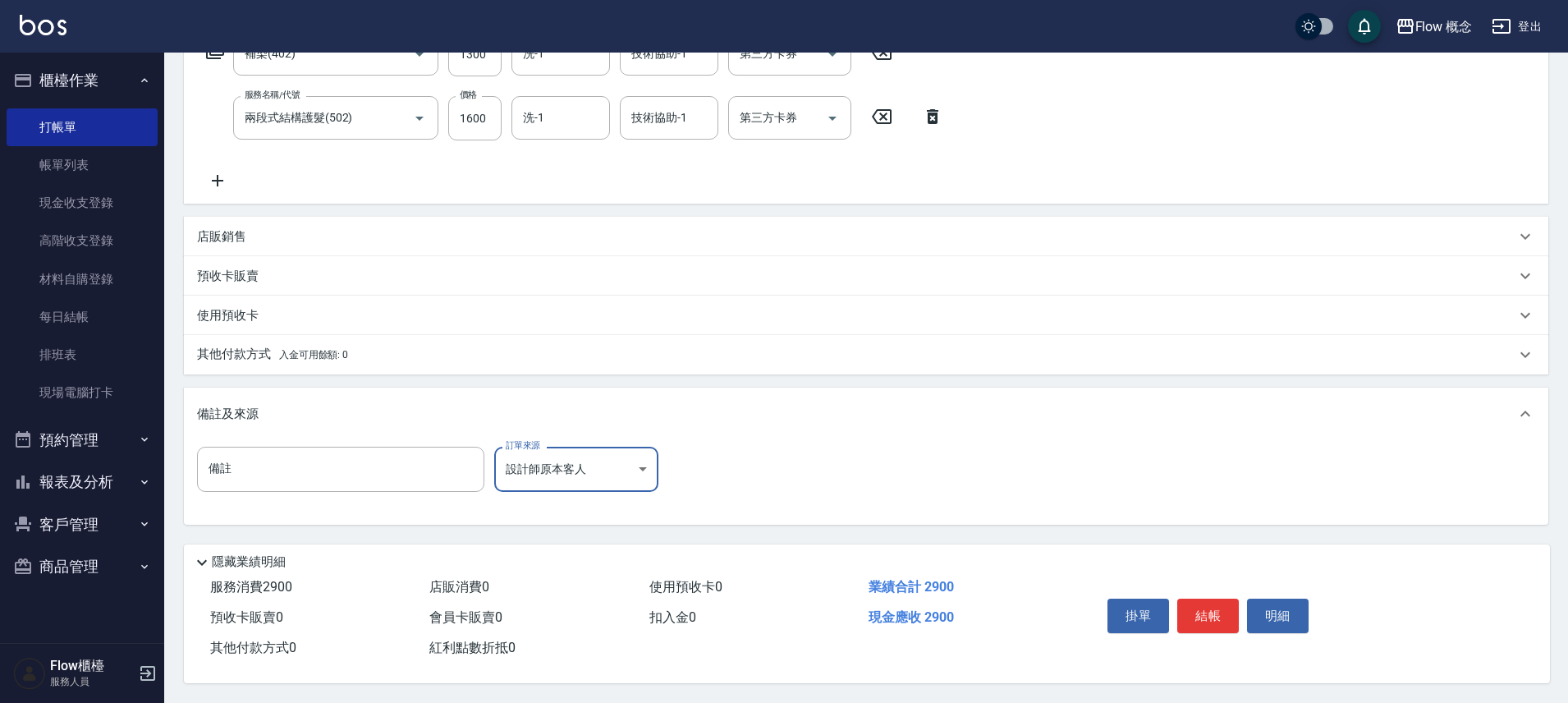
scroll to position [304, 0]
click at [1221, 614] on button "結帳" at bounding box center [1208, 615] width 62 height 34
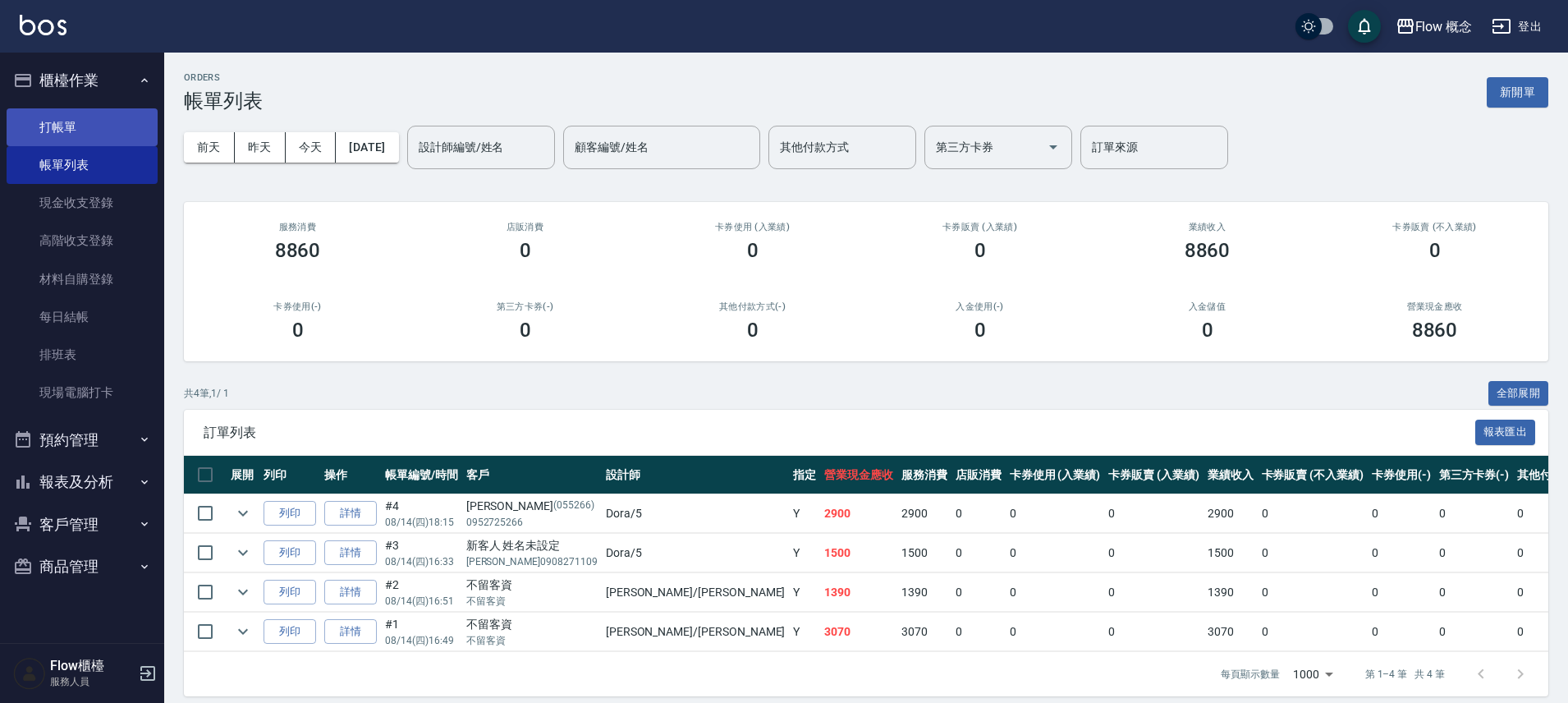
click at [39, 139] on link "打帳單" at bounding box center [83, 127] width 151 height 37
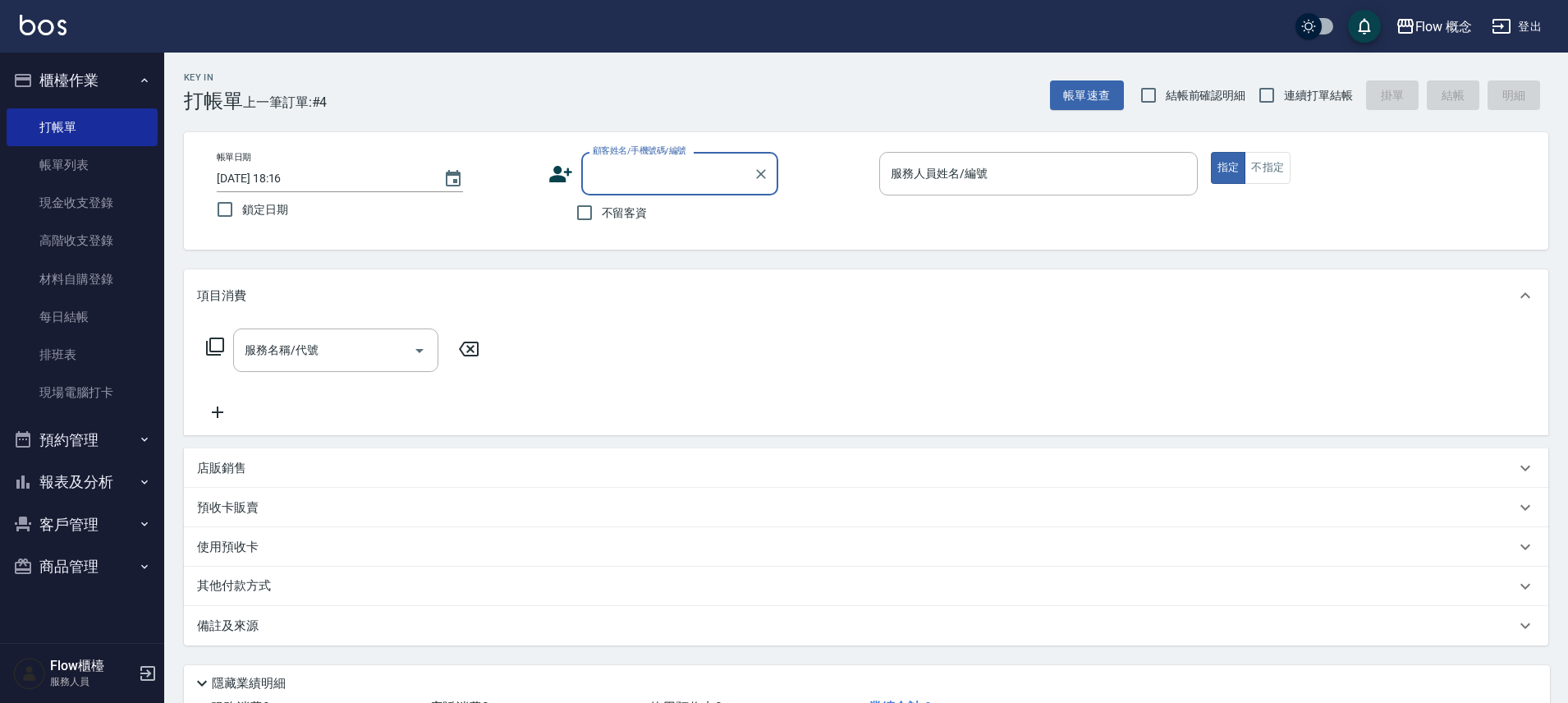
click at [617, 173] on input "顧客姓名/手機號碼/編號" at bounding box center [668, 173] width 157 height 29
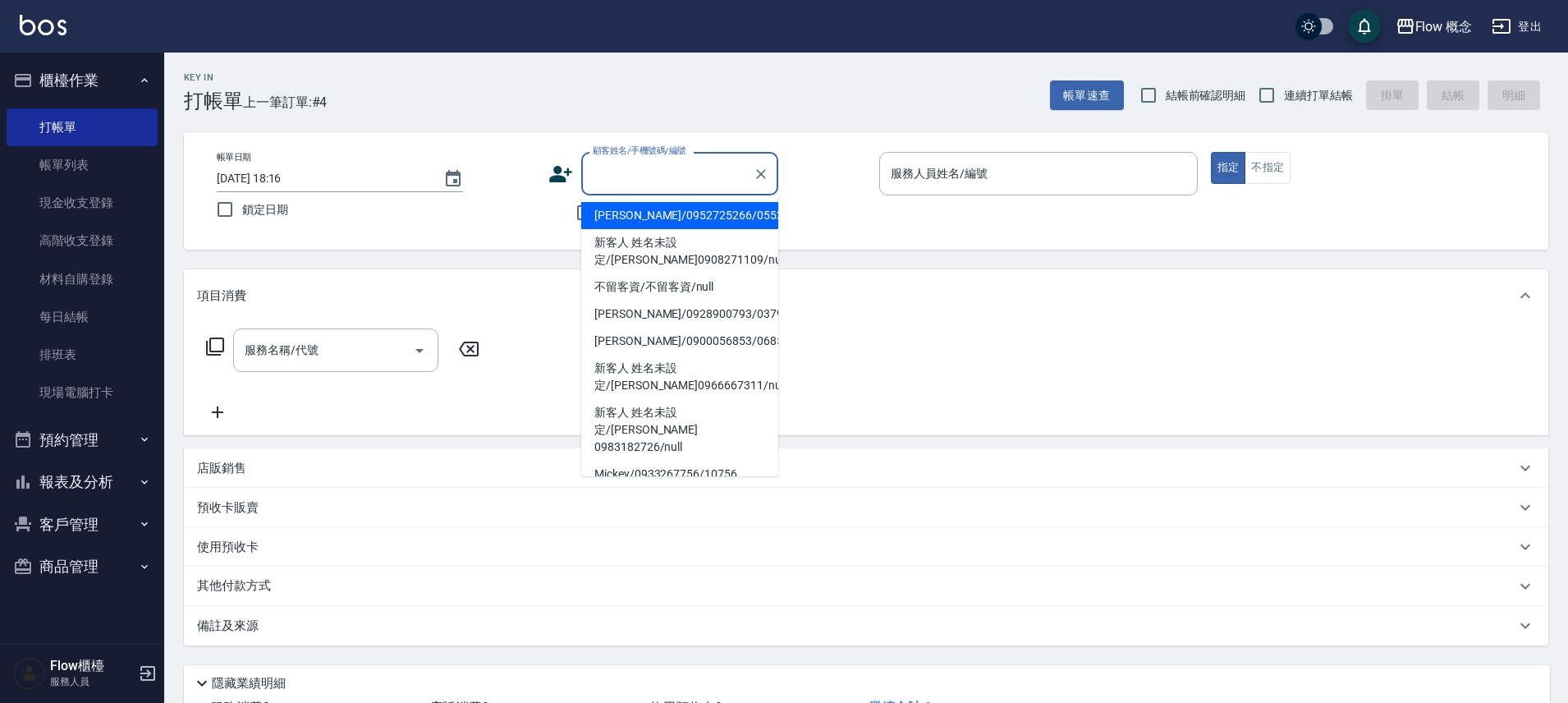
click at [617, 173] on input "顧客姓名/手機號碼/編號" at bounding box center [668, 173] width 157 height 29
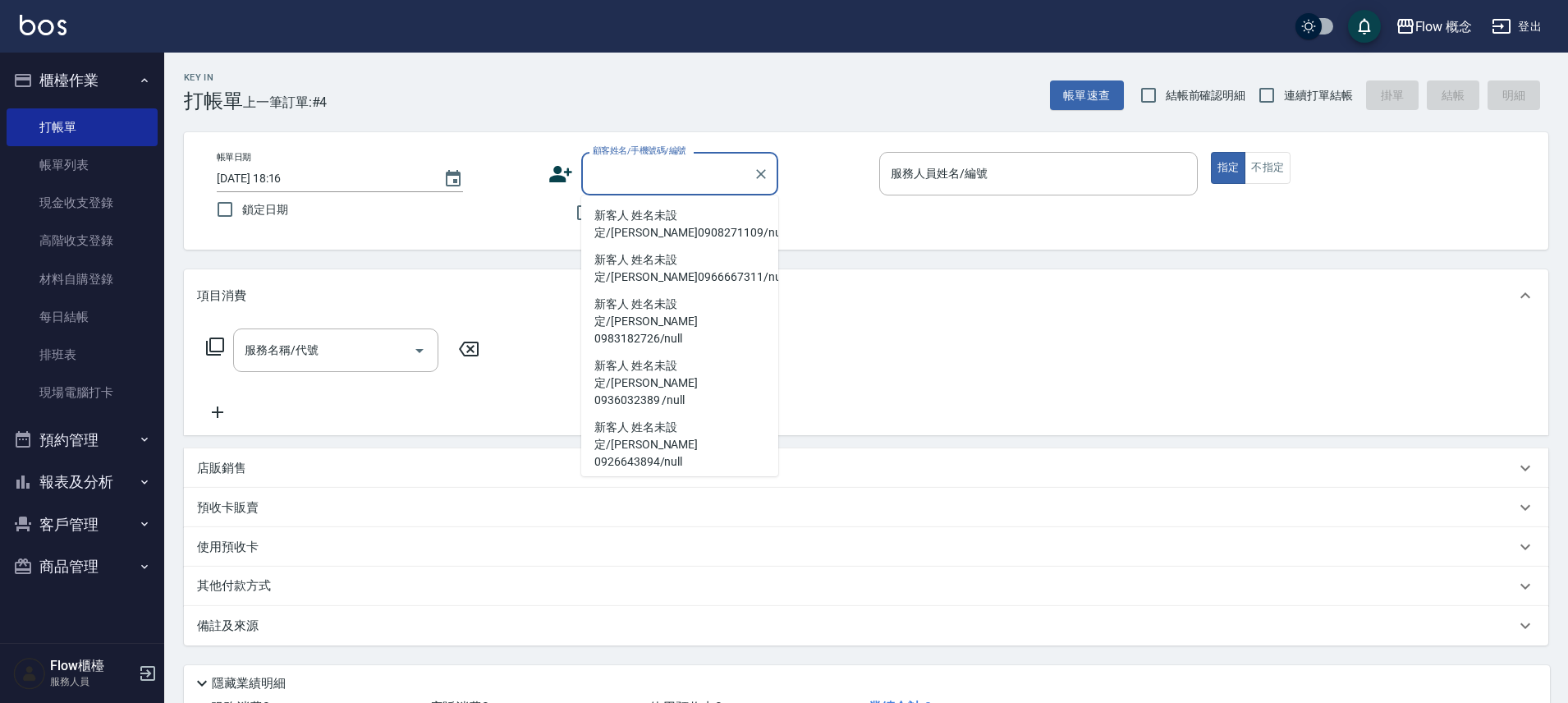
type input "l"
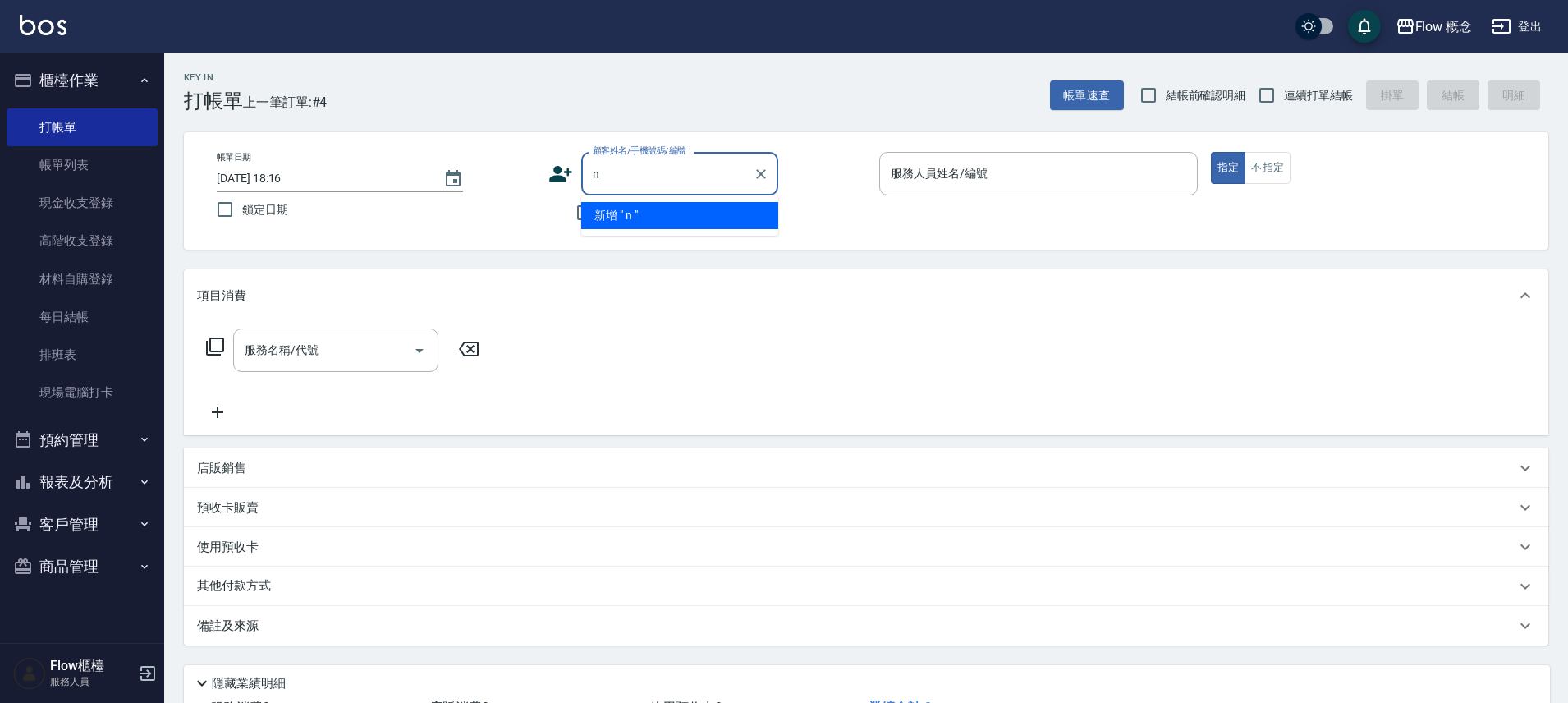
type input "n"
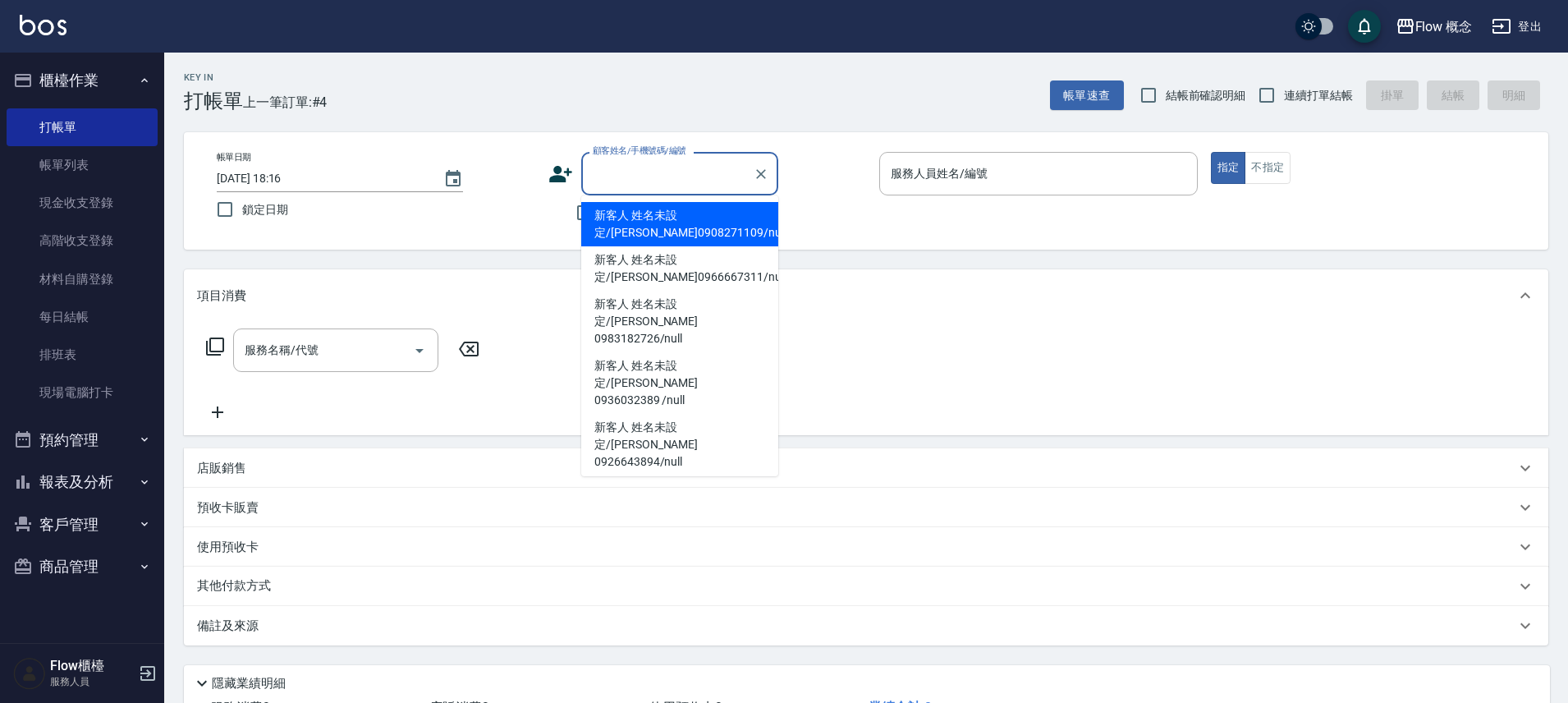
type input "ㄜ"
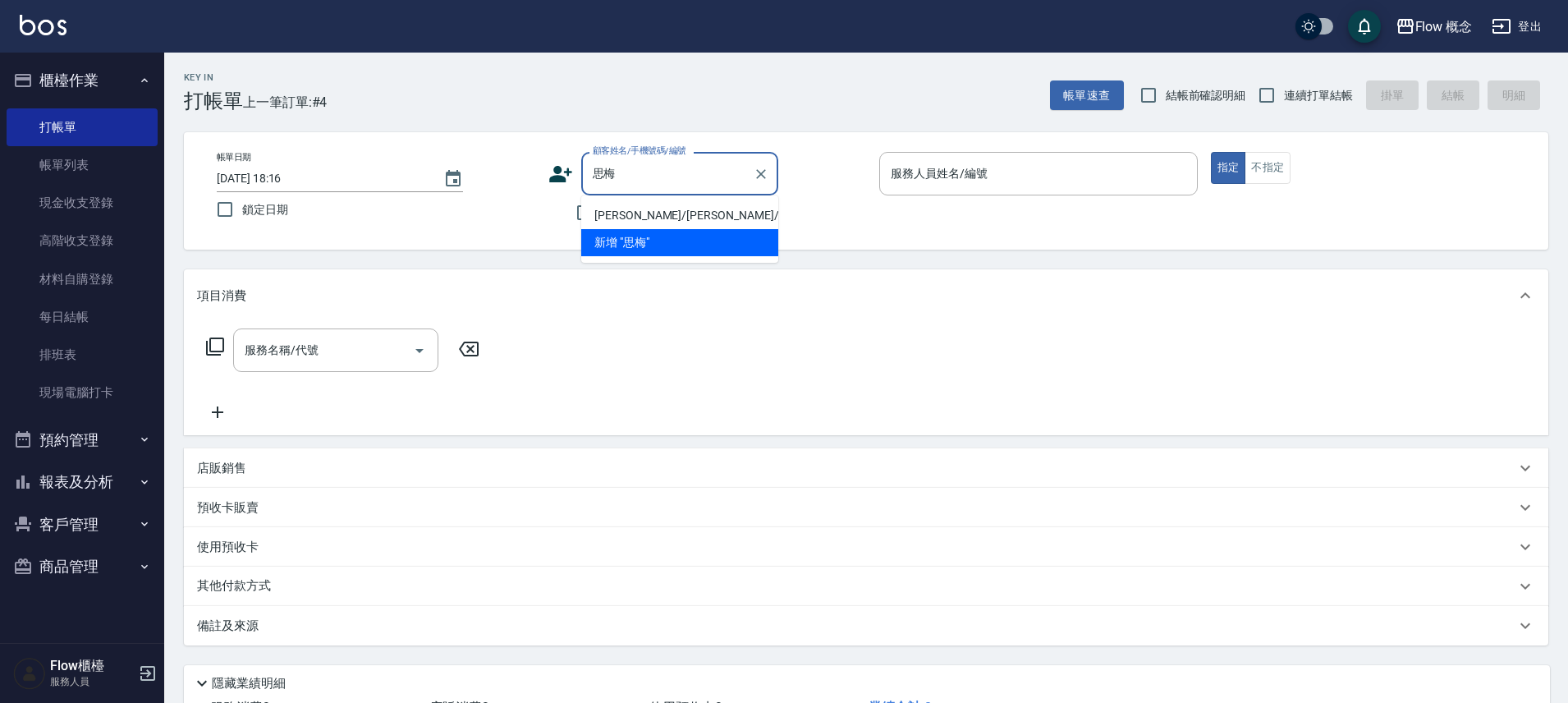
click at [620, 210] on li "[PERSON_NAME]/[PERSON_NAME]/null" at bounding box center [680, 215] width 197 height 28
type input "[PERSON_NAME]/[PERSON_NAME]/null"
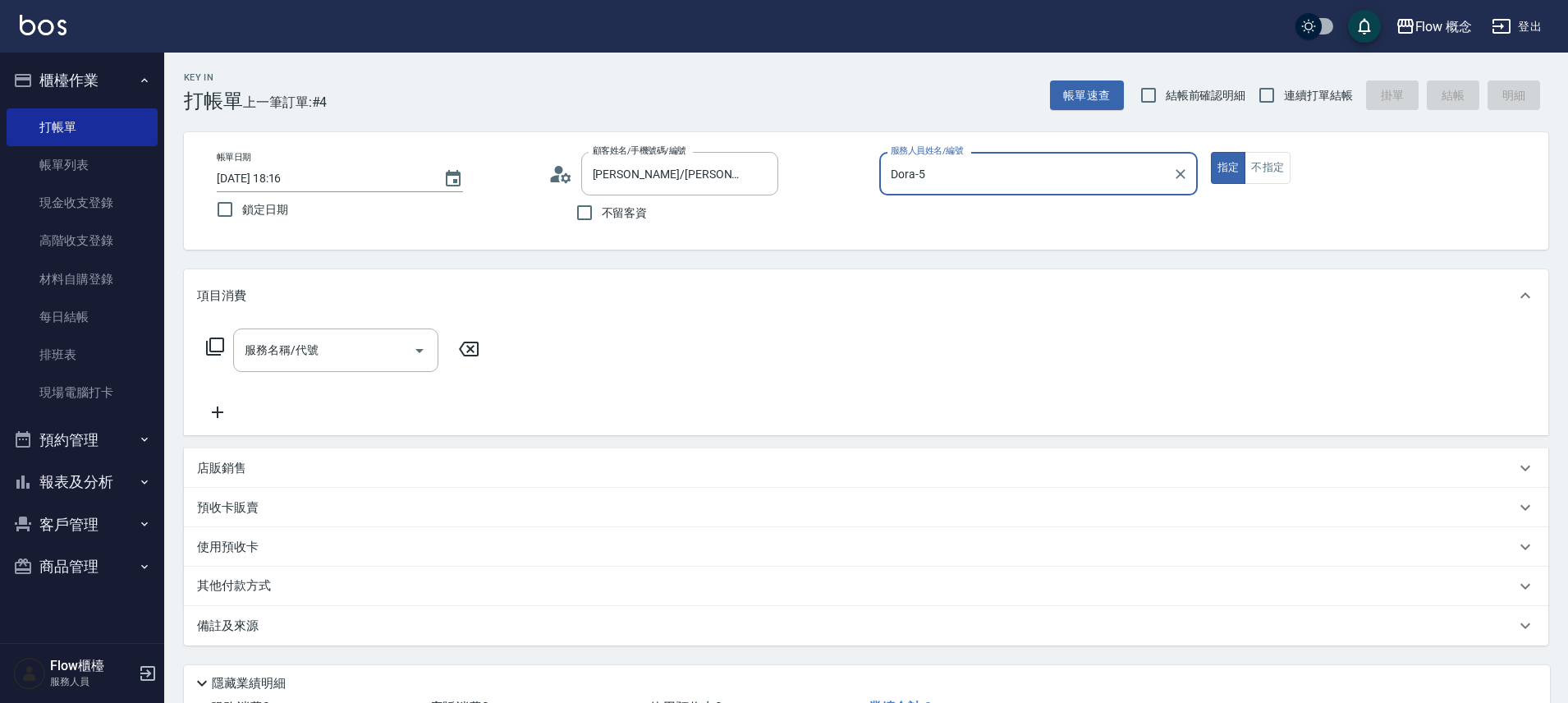
type input "Dora-5"
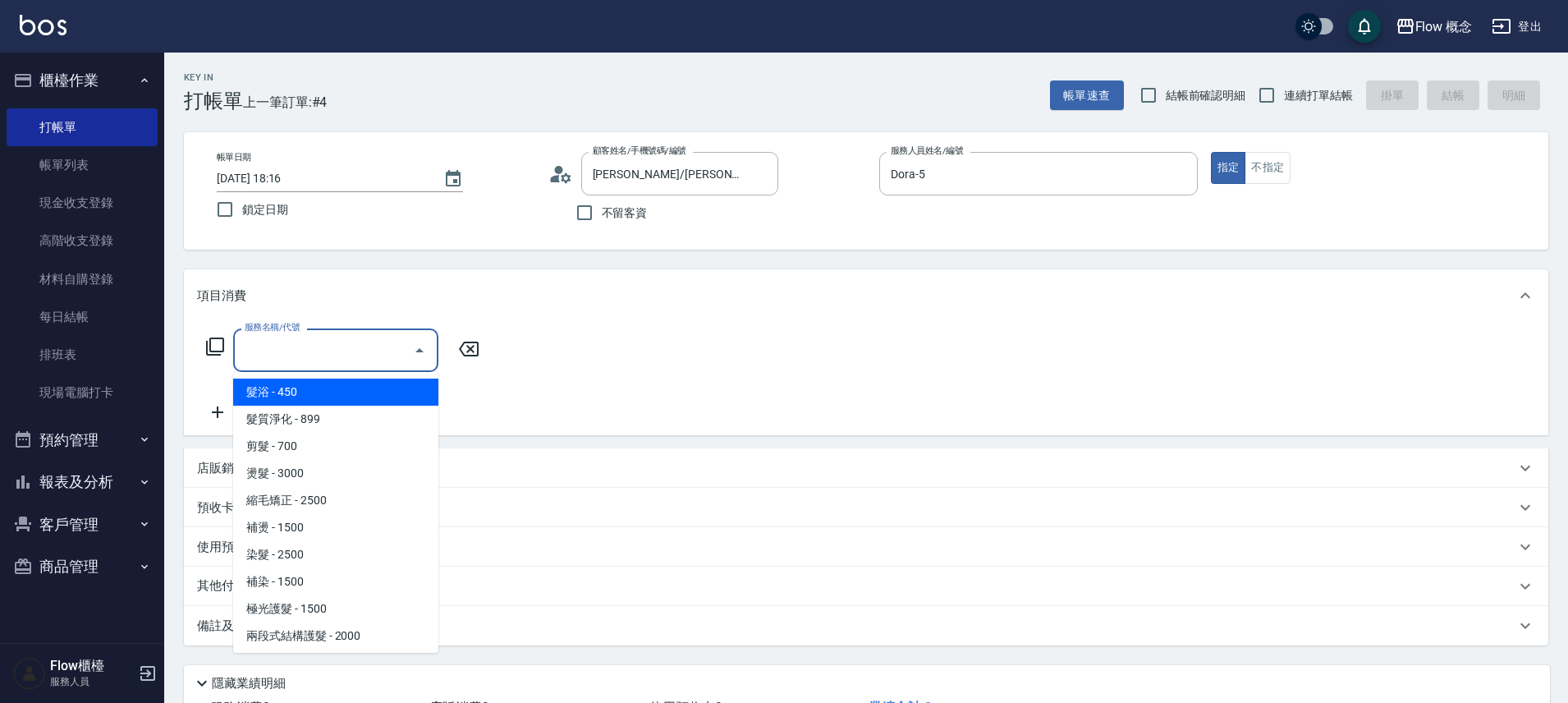
click at [242, 349] on input "服務名稱/代號" at bounding box center [324, 349] width 166 height 29
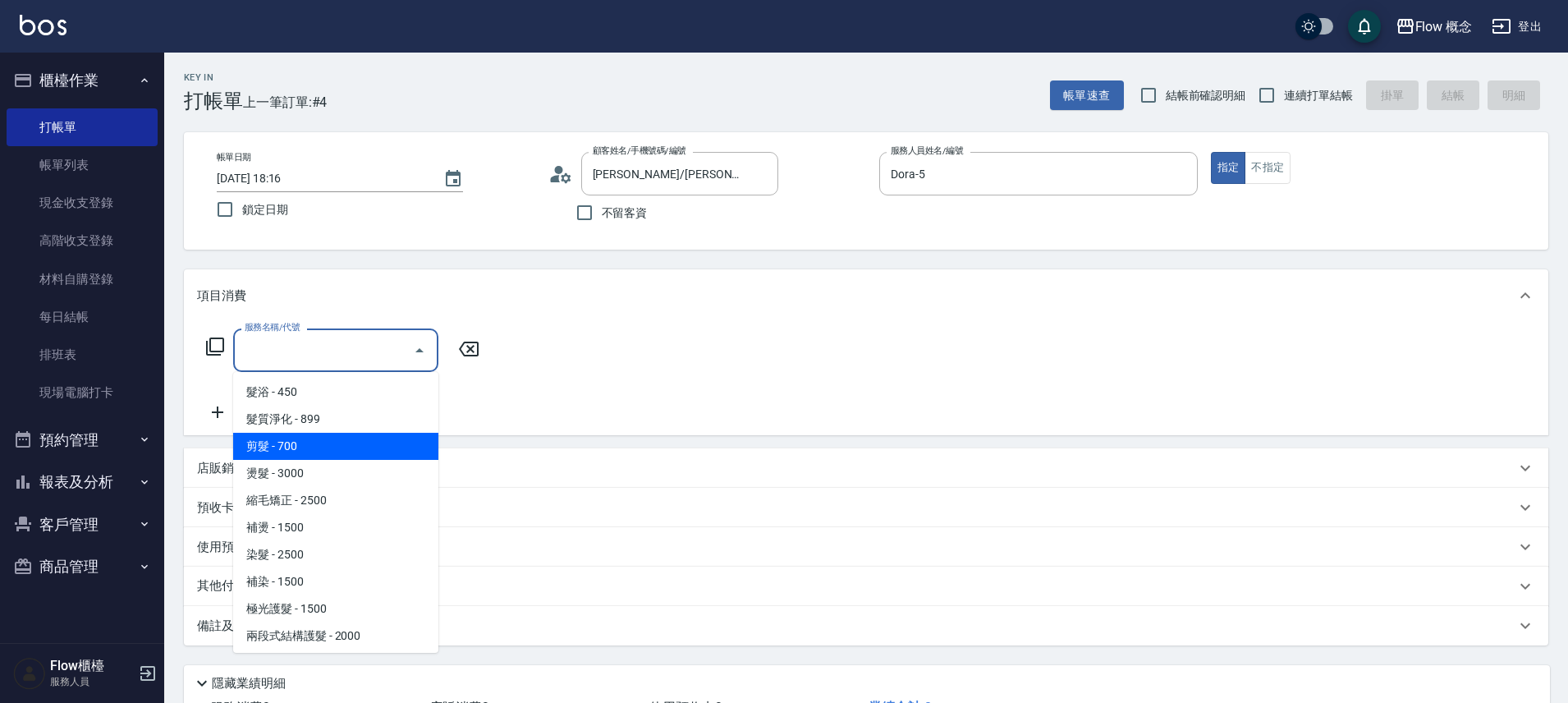
click at [280, 446] on span "剪髮 - 700" at bounding box center [335, 446] width 206 height 28
type input "剪髮(201)"
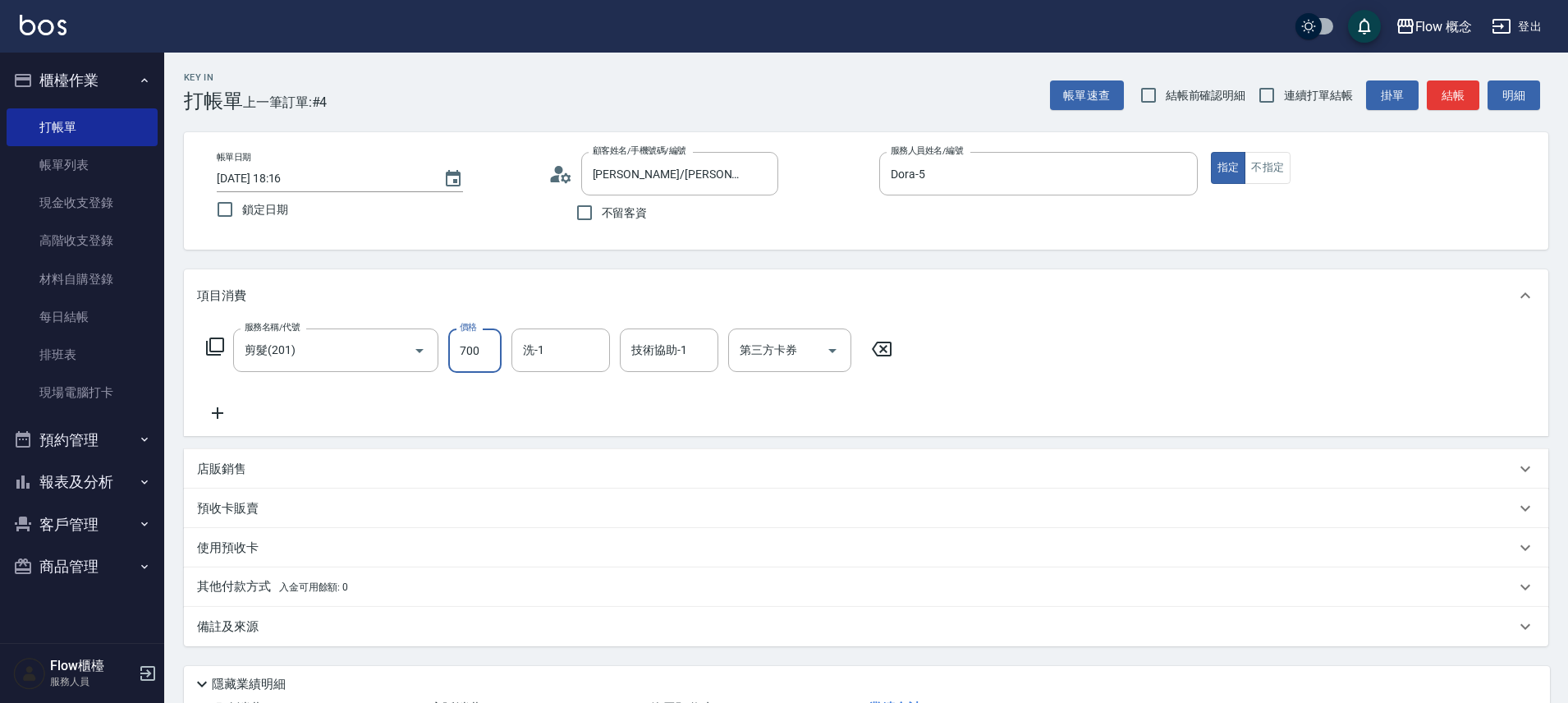
click at [452, 349] on input "700" at bounding box center [475, 350] width 53 height 44
type input "100"
click at [674, 409] on div "服務名稱/代號 剪髮(201) 服務名稱/代號 價格 100 價格 洗-1 洗-1 技術協助-1 技術協助-1 第三方卡券 第三方卡券" at bounding box center [549, 376] width 705 height 94
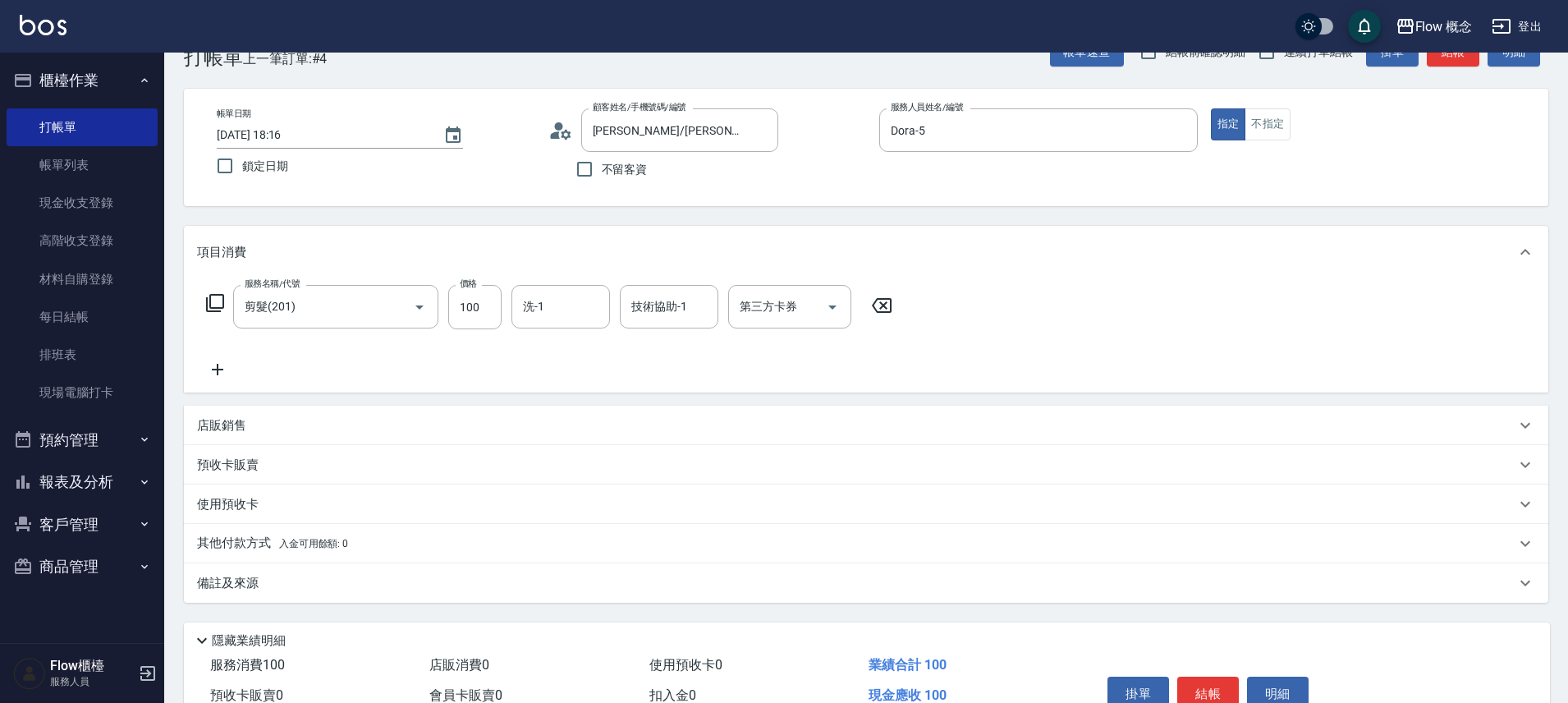
scroll to position [129, 0]
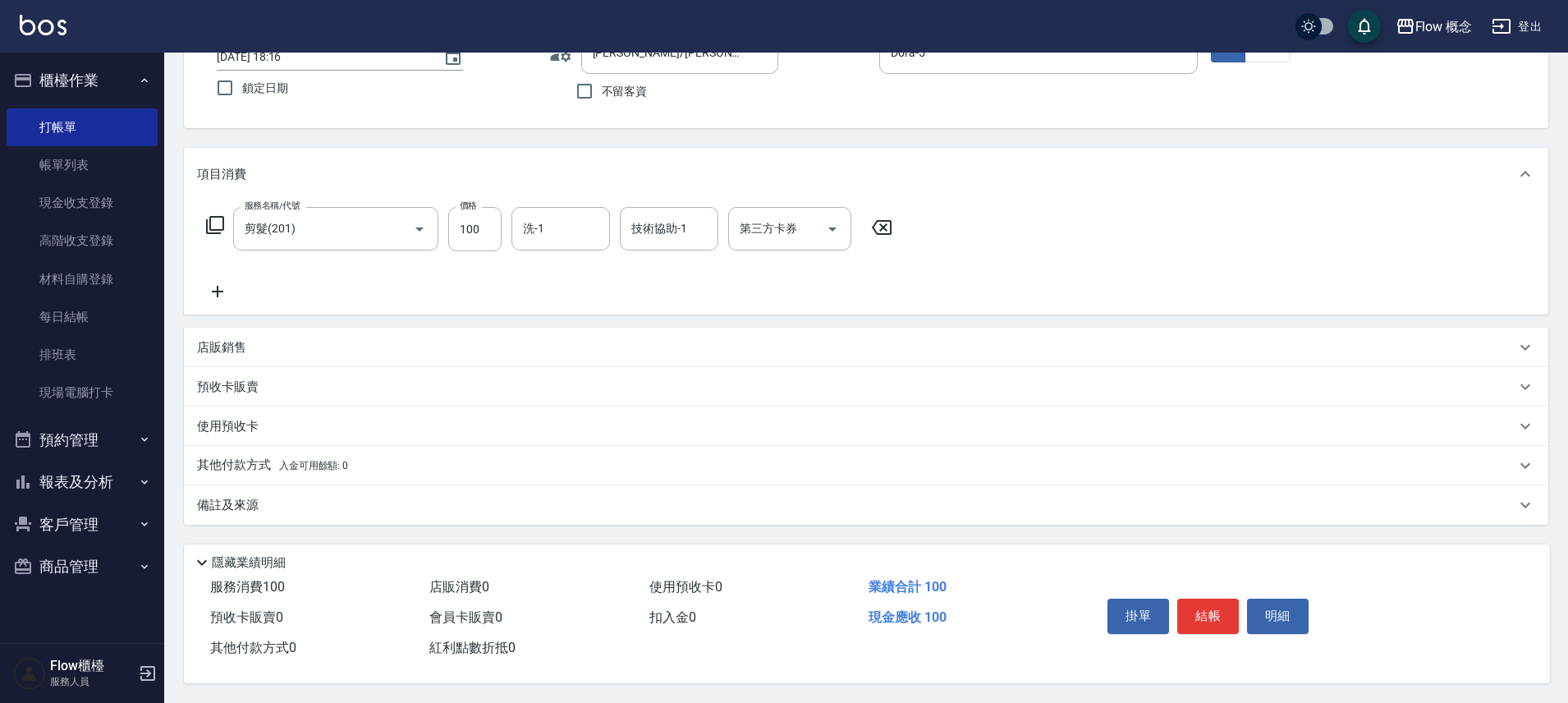
click at [350, 500] on div "備註及來源" at bounding box center [856, 505] width 1319 height 18
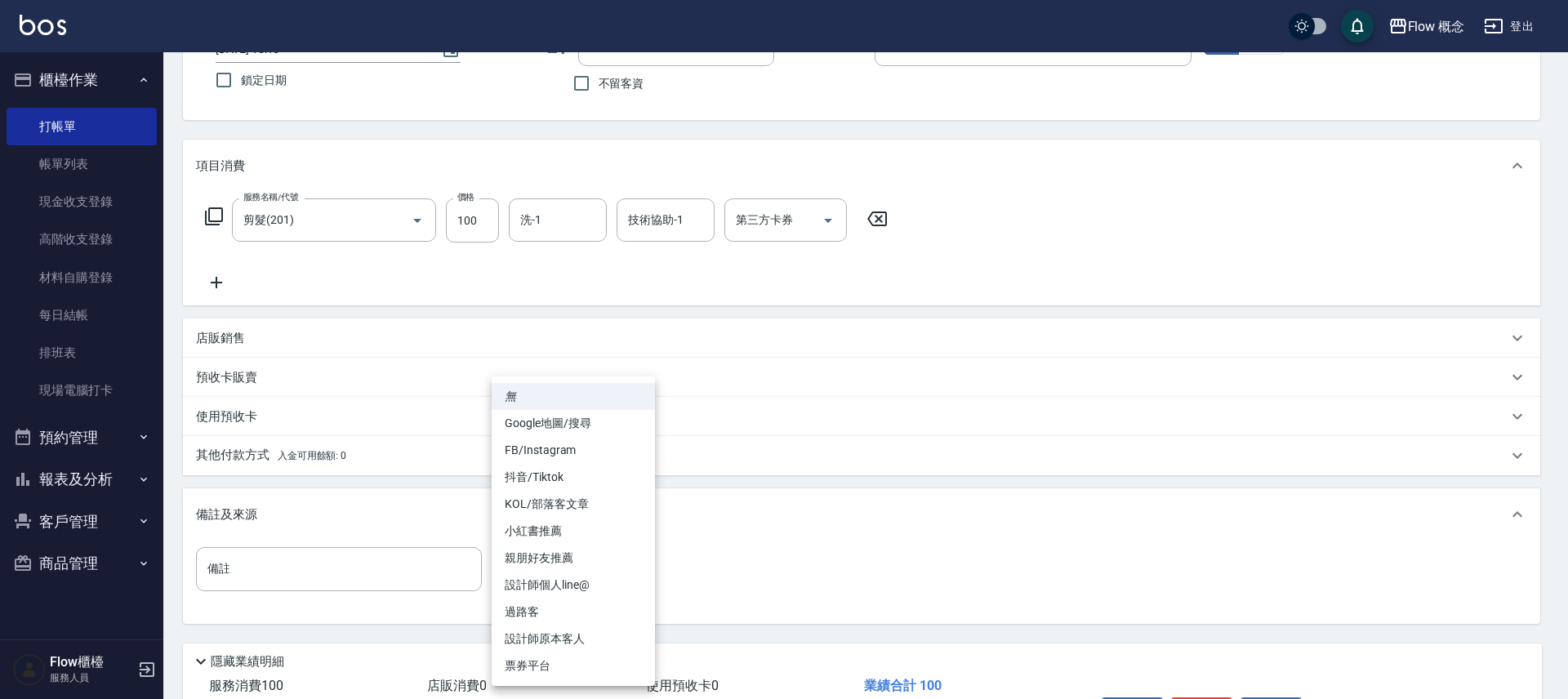
click at [560, 570] on body "Flow 概念 登出 櫃檯作業 打帳單 帳單列表 現金收支登錄 高階收支登錄 材料自購登錄 每日結帳 排班表 現場電腦打卡 預約管理 預約管理 單日預約紀錄 …" at bounding box center [784, 336] width 1568 height 929
click at [557, 639] on li "設計師原本客人" at bounding box center [573, 638] width 163 height 27
type input "設計師原本客人"
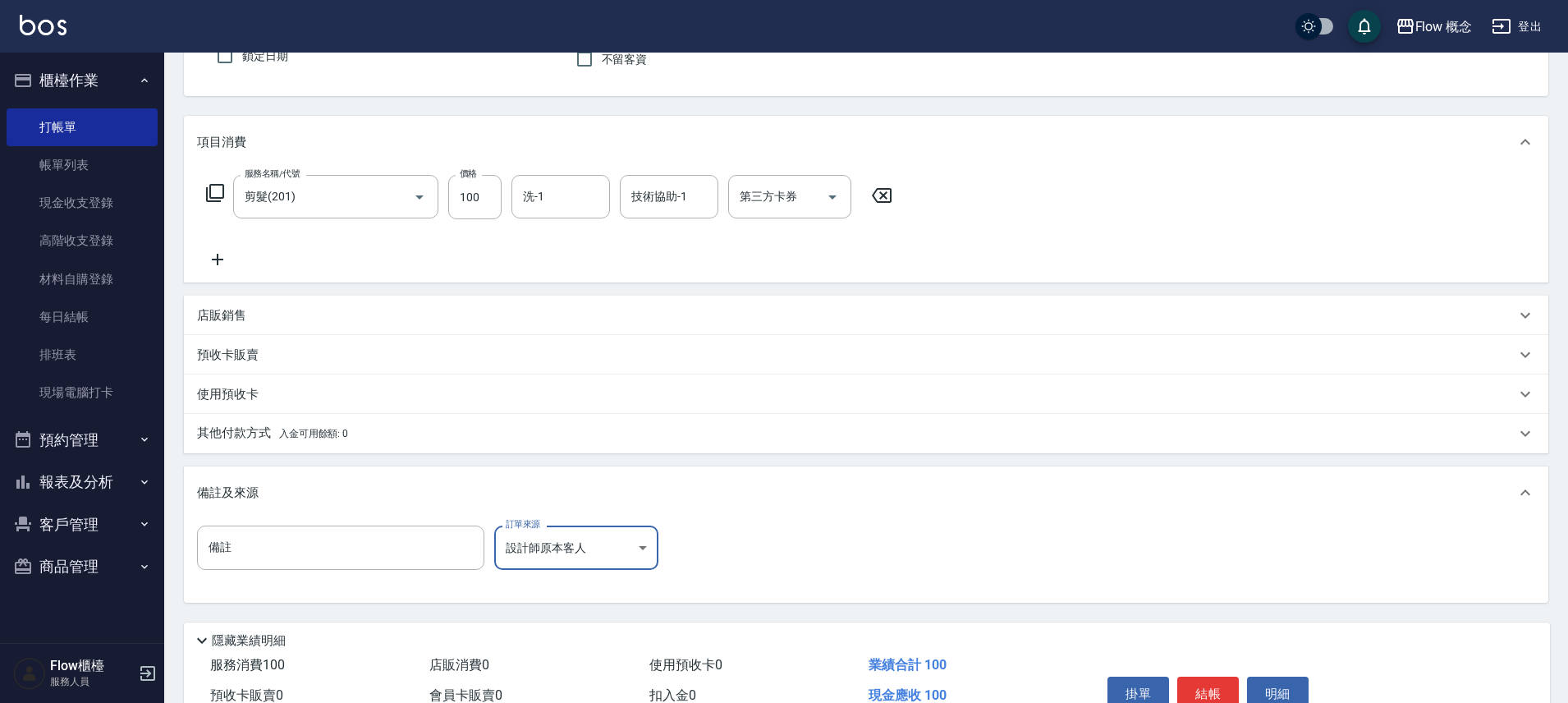
scroll to position [239, 0]
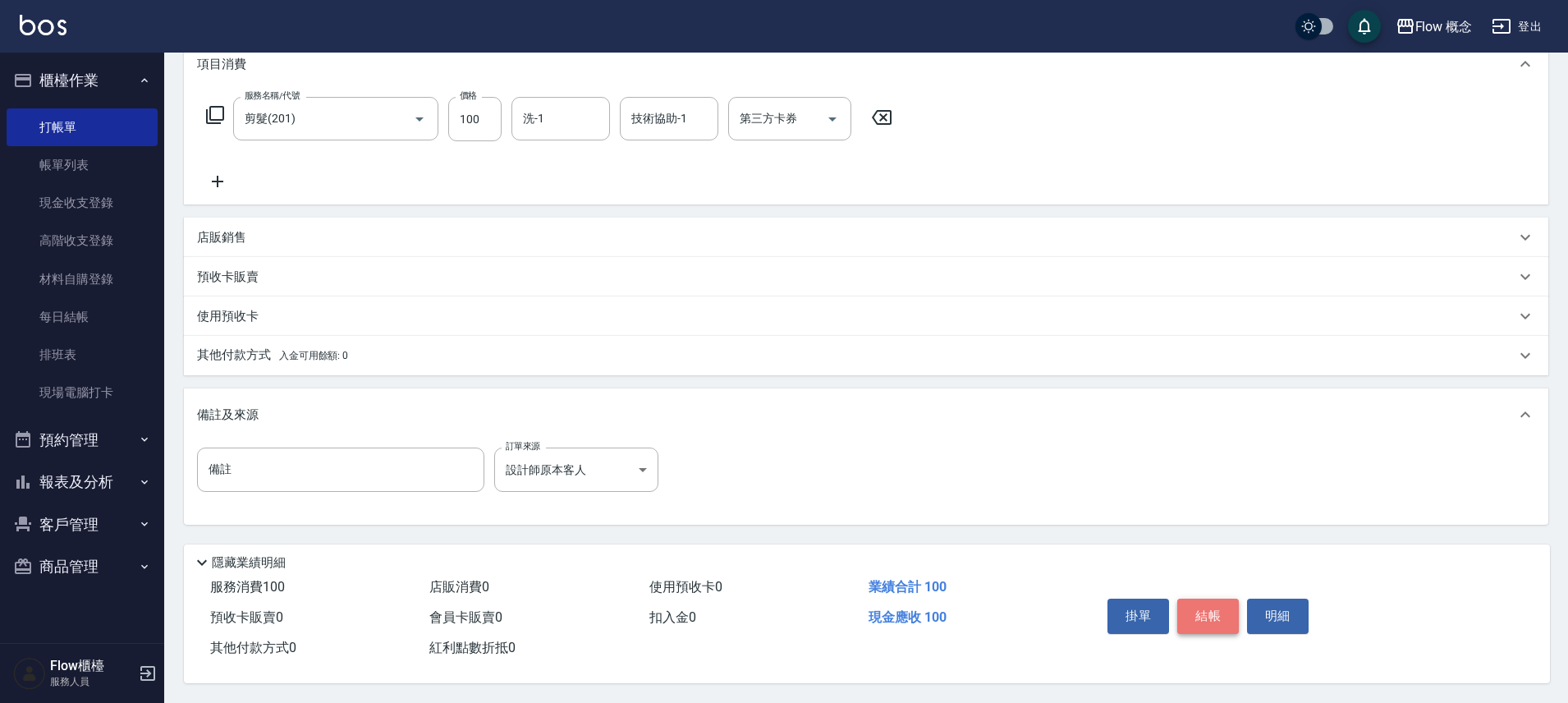
click at [1216, 614] on button "結帳" at bounding box center [1208, 615] width 62 height 34
